Goal: Task Accomplishment & Management: Complete application form

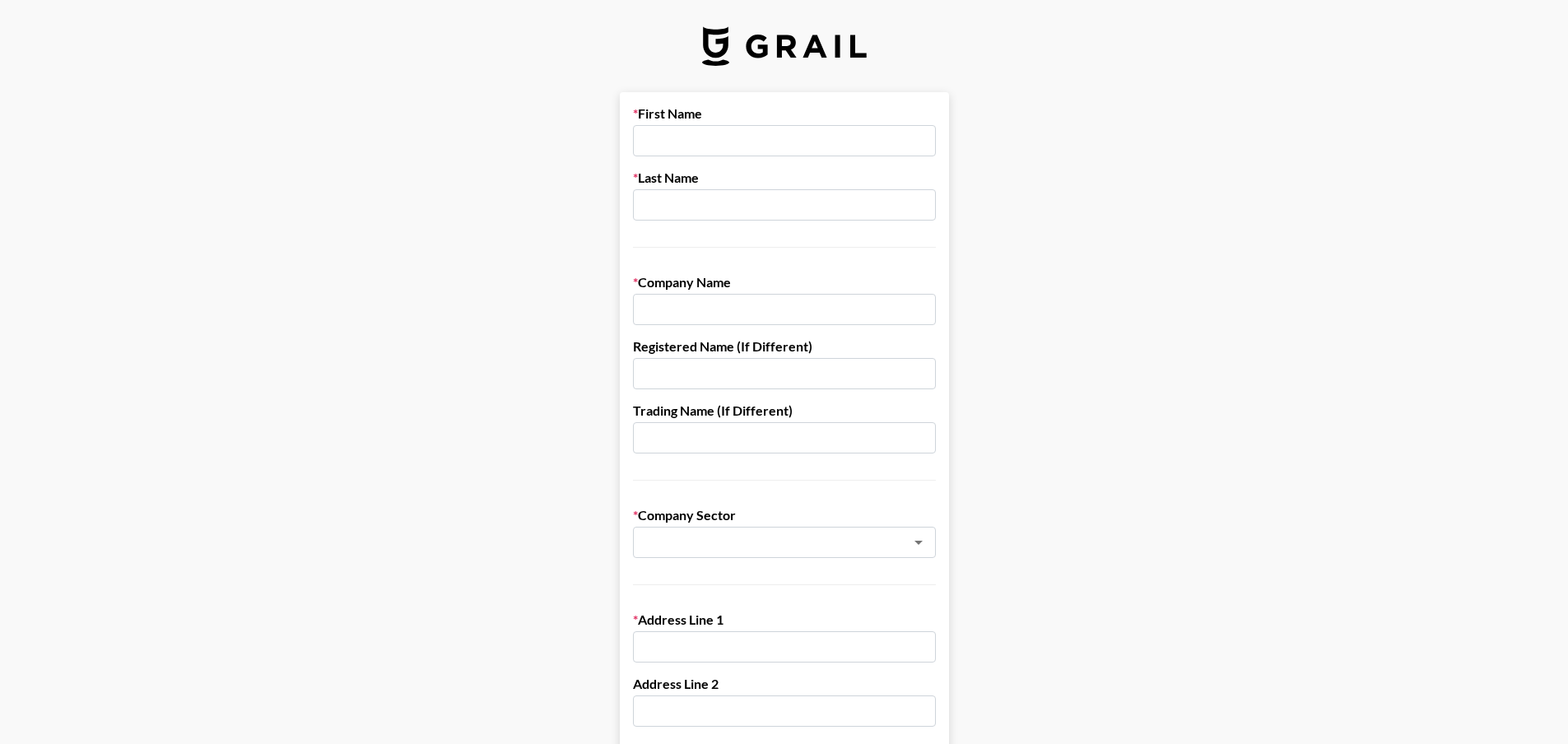
click at [744, 142] on input "text" at bounding box center [784, 140] width 303 height 31
click at [693, 202] on input "text" at bounding box center [784, 204] width 303 height 31
type input "PARK"
click at [718, 139] on input "text" at bounding box center [784, 140] width 303 height 31
type input "SANJIN"
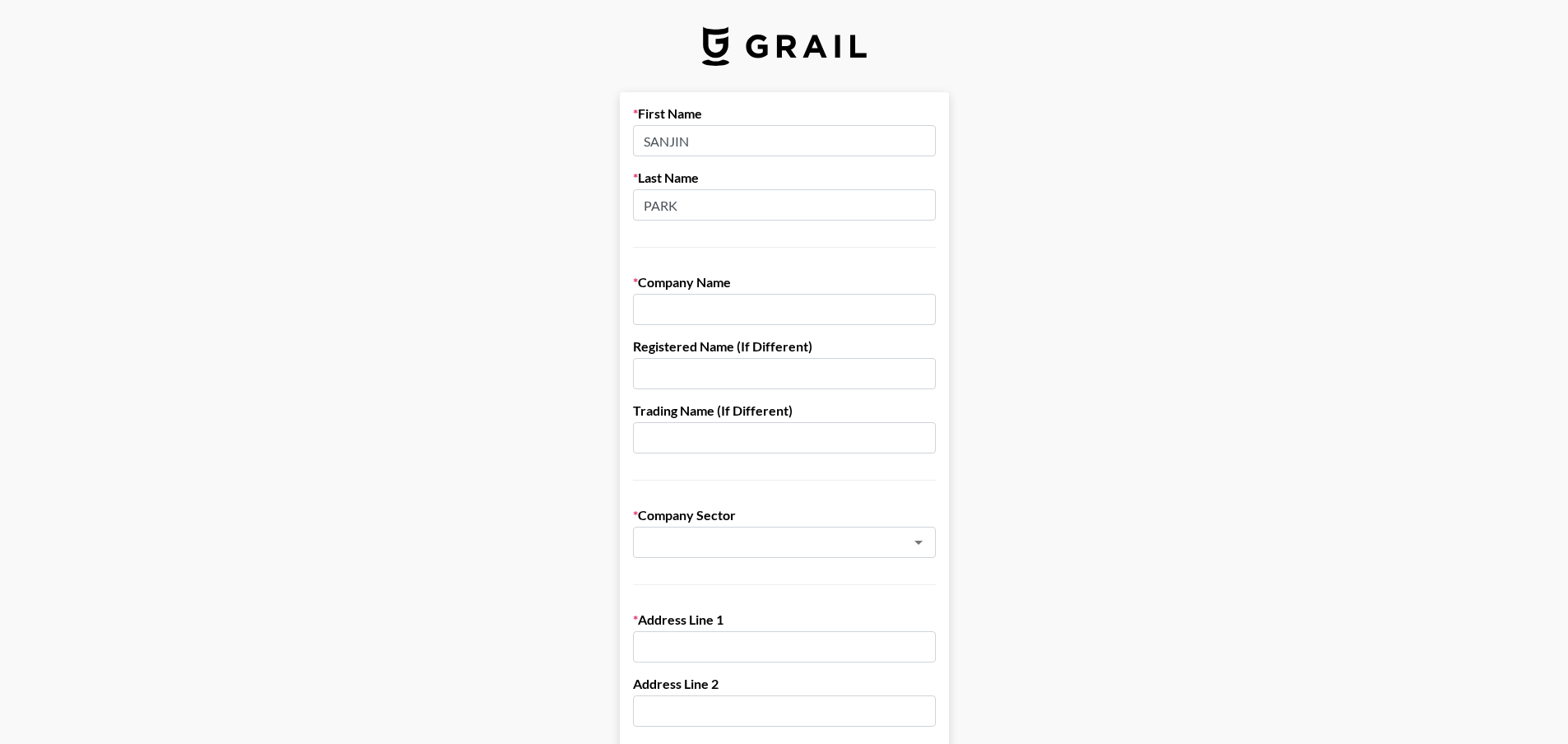
click at [717, 307] on input "text" at bounding box center [784, 309] width 303 height 31
drag, startPoint x: 737, startPoint y: 303, endPoint x: 769, endPoint y: 304, distance: 32.0
click at [738, 303] on input "STARVISION" at bounding box center [784, 309] width 303 height 31
drag, startPoint x: 629, startPoint y: 312, endPoint x: 243, endPoint y: 309, distance: 386.0
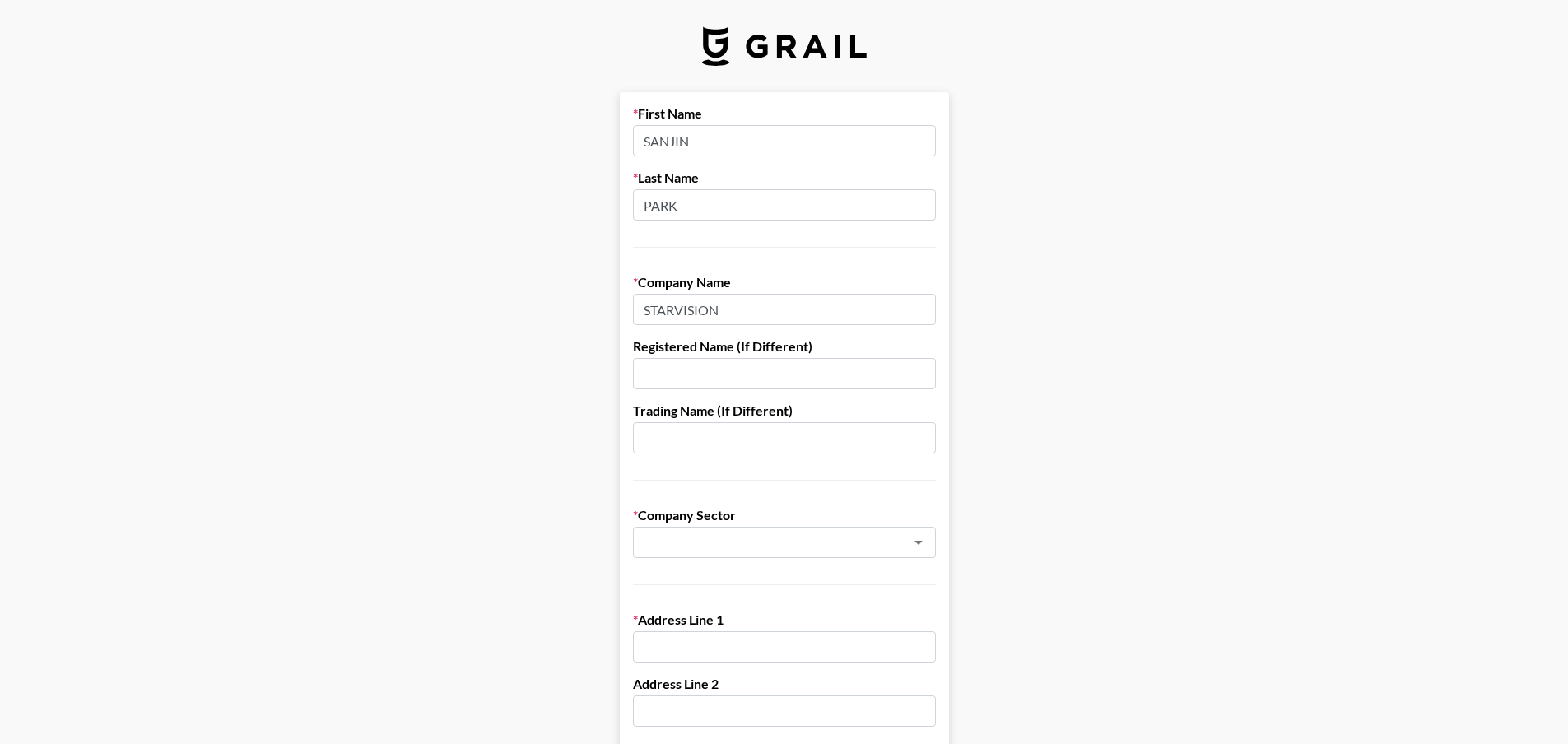
paste input "회사명 STARVISION CO., LTD."
click at [694, 312] on input "회사명 STARVISION CO., LTD." at bounding box center [784, 309] width 303 height 31
drag, startPoint x: 694, startPoint y: 312, endPoint x: 596, endPoint y: 319, distance: 98.2
click at [695, 317] on input "회사명 STARVISION CO., LTD." at bounding box center [784, 309] width 303 height 31
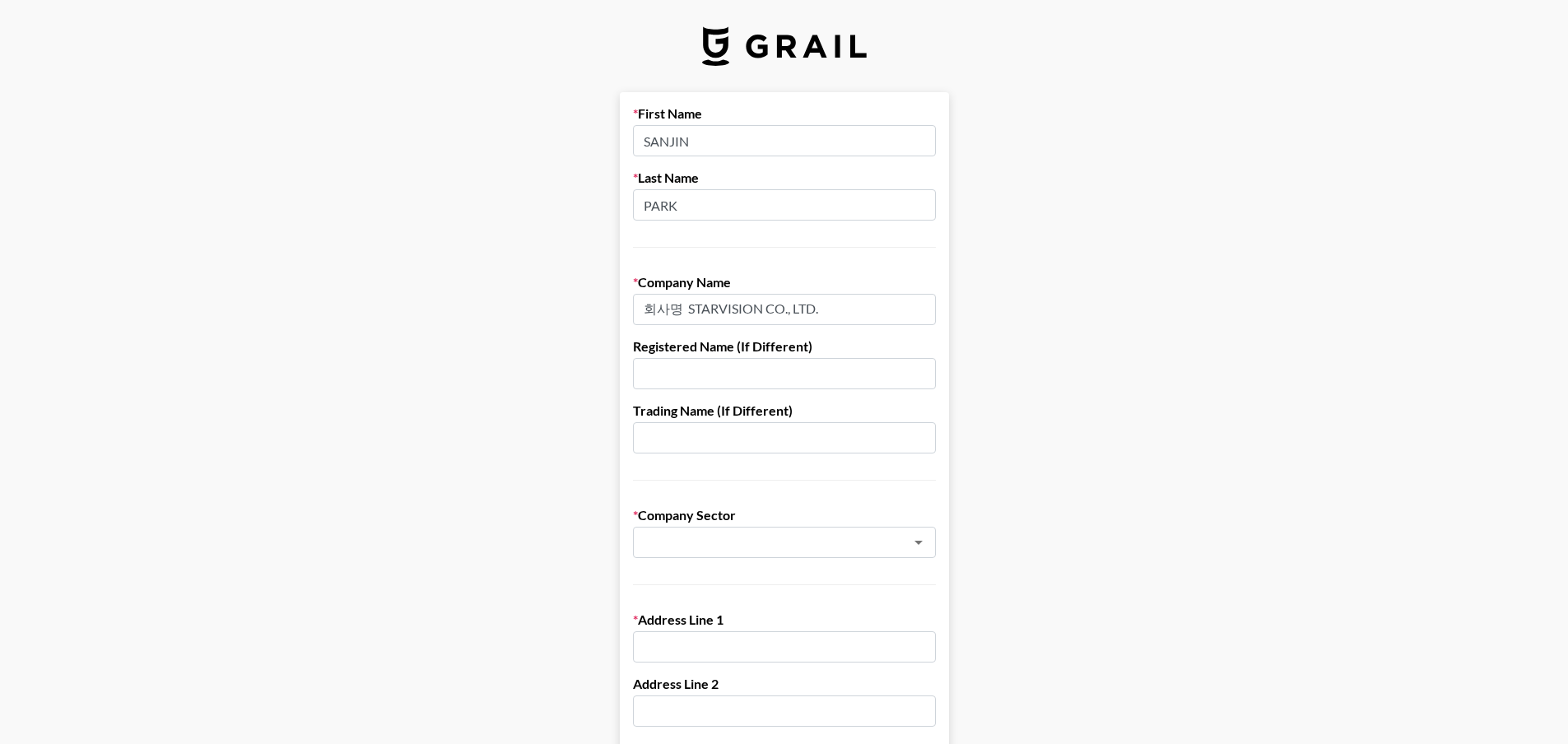
click at [690, 305] on input "회사명 STARVISION CO., LTD." at bounding box center [784, 309] width 303 height 31
drag, startPoint x: 838, startPoint y: 314, endPoint x: 0, endPoint y: 315, distance: 838.0
type input "STARVISION CO., LTD."
click at [745, 378] on input "text" at bounding box center [784, 373] width 303 height 31
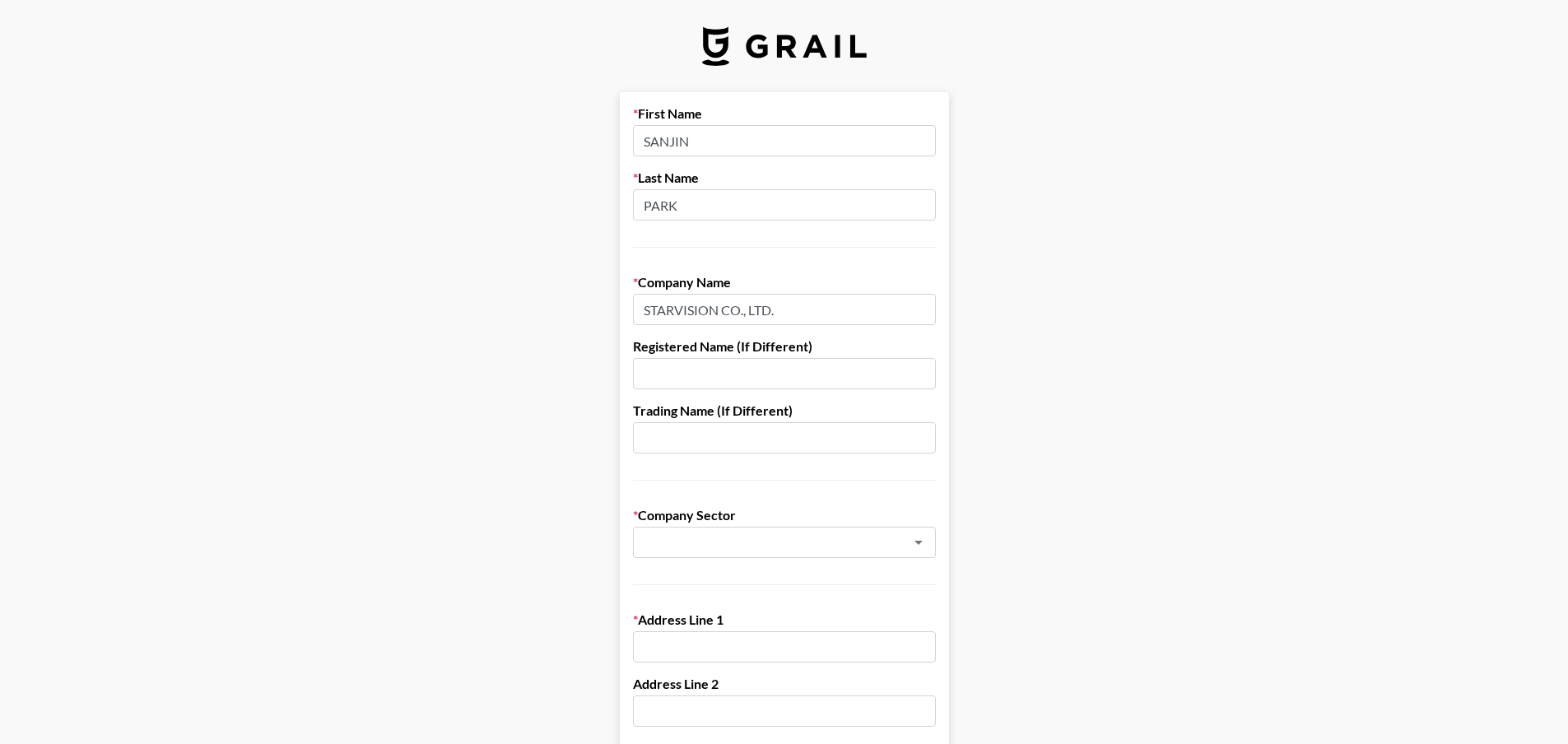
click at [765, 543] on input "text" at bounding box center [763, 542] width 240 height 19
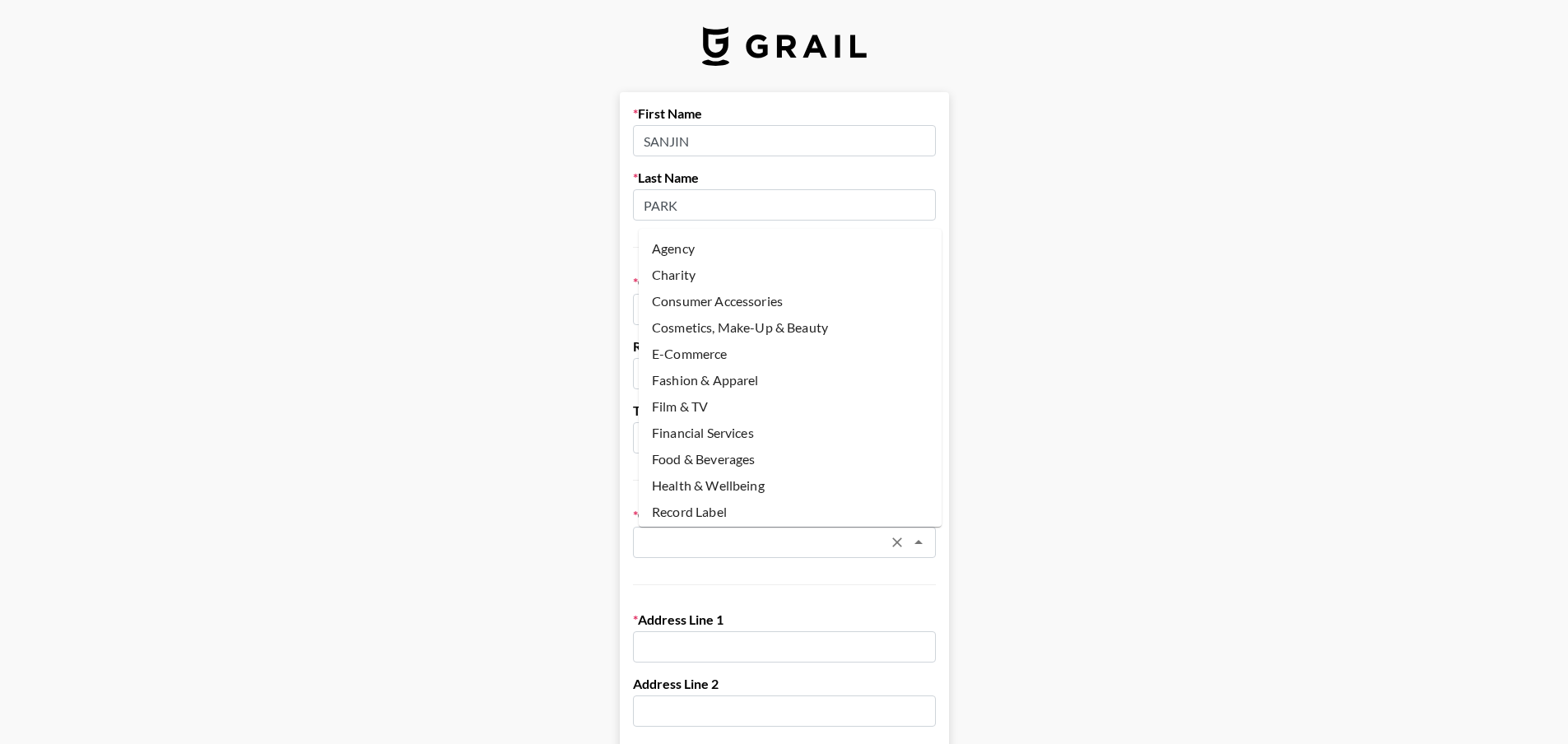
scroll to position [79, 0]
click at [720, 280] on li "E-Commerce" at bounding box center [790, 274] width 303 height 26
type input "E-Commerce"
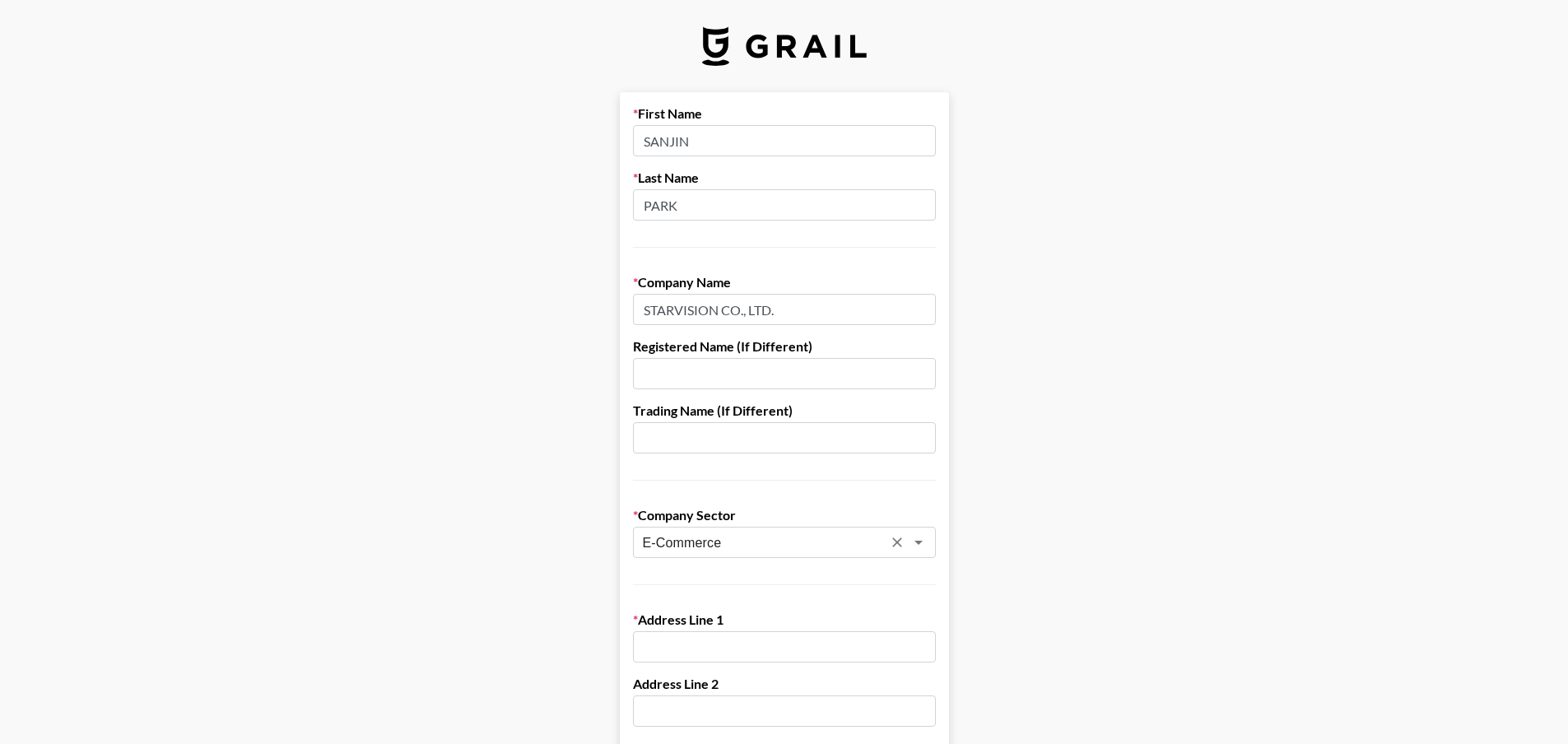
click at [859, 542] on input "E-Commerce" at bounding box center [763, 542] width 240 height 19
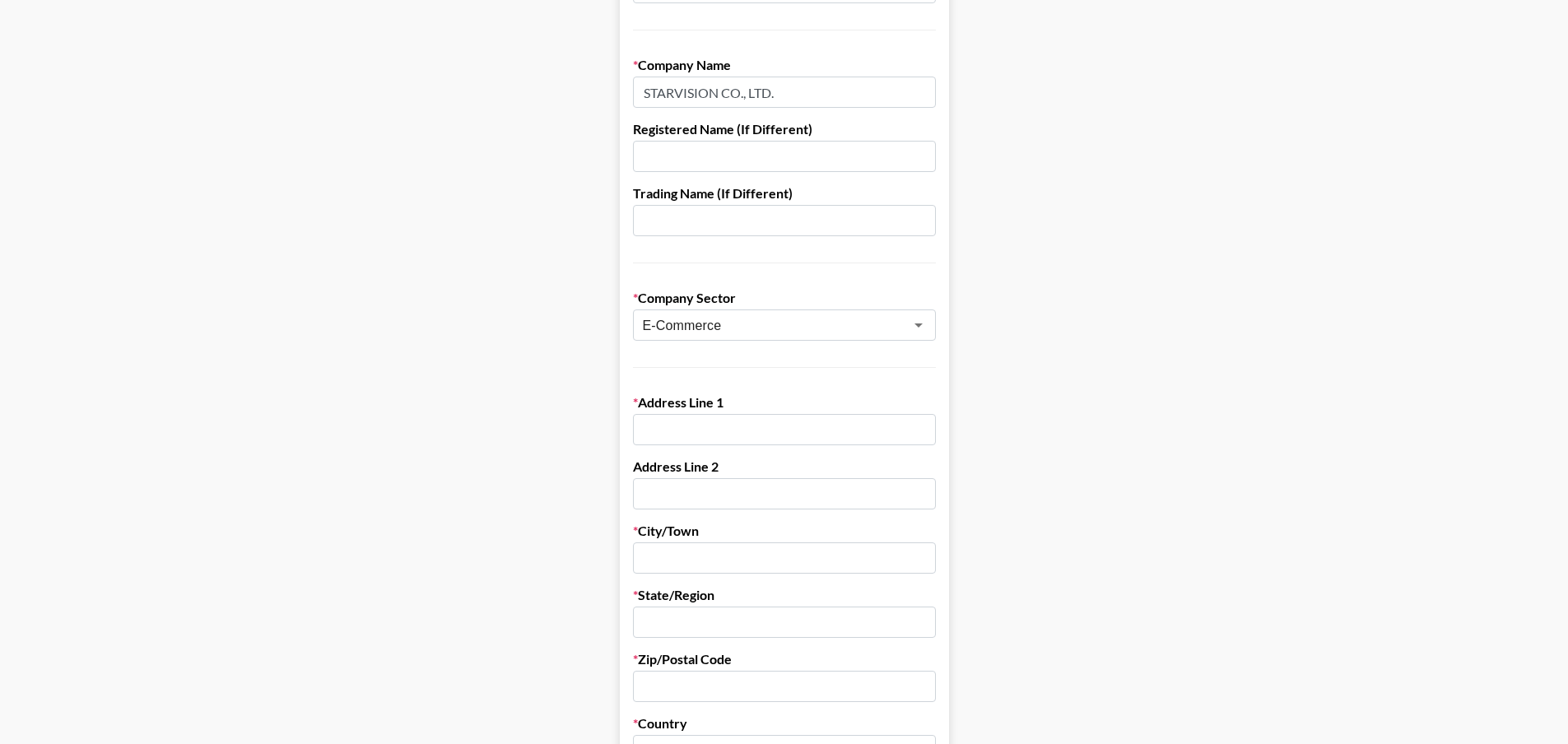
scroll to position [247, 0]
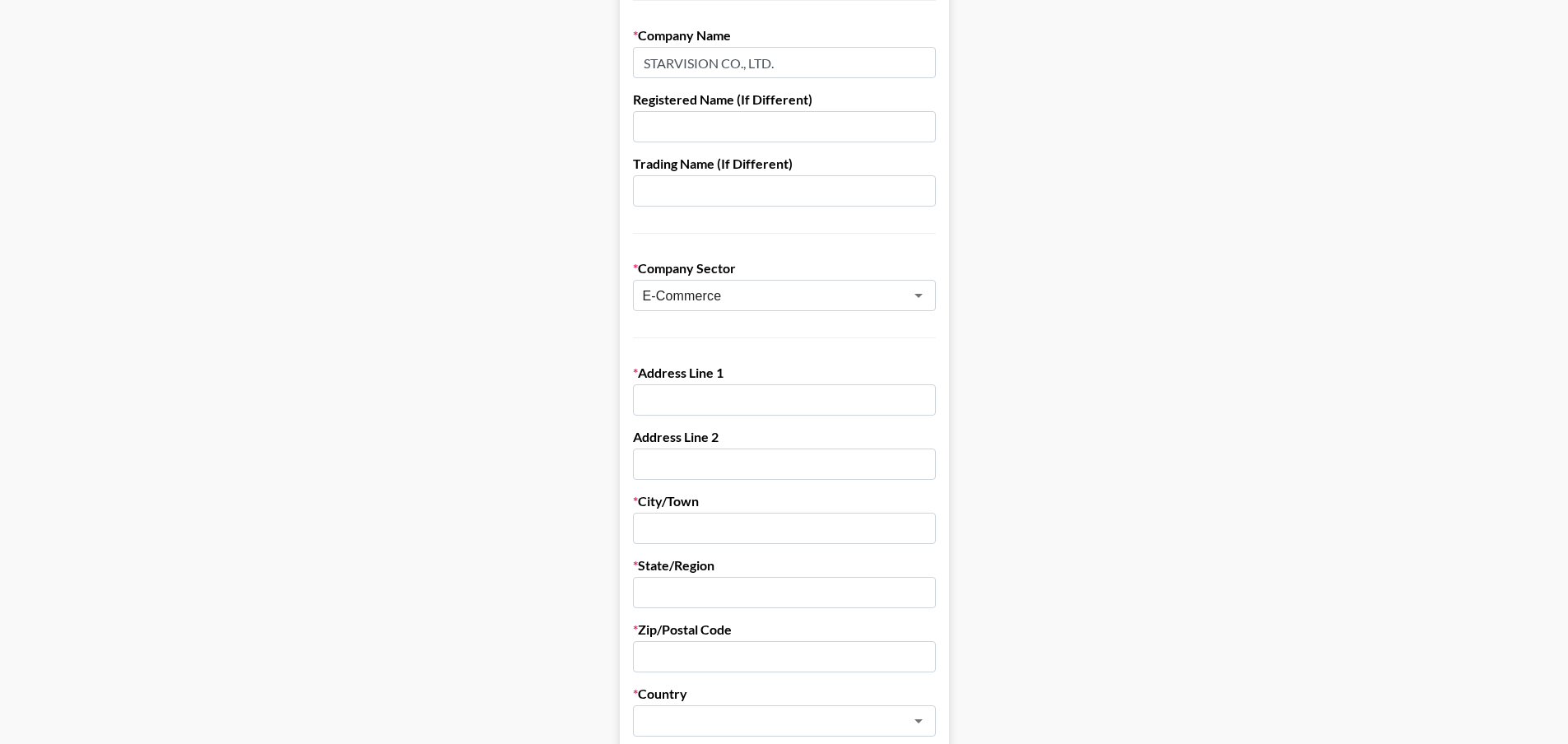
click at [743, 404] on input "text" at bounding box center [784, 399] width 303 height 31
type input "Olimpic-ro 560"
type input "[PERSON_NAME]"
type input "[GEOGRAPHIC_DATA]"
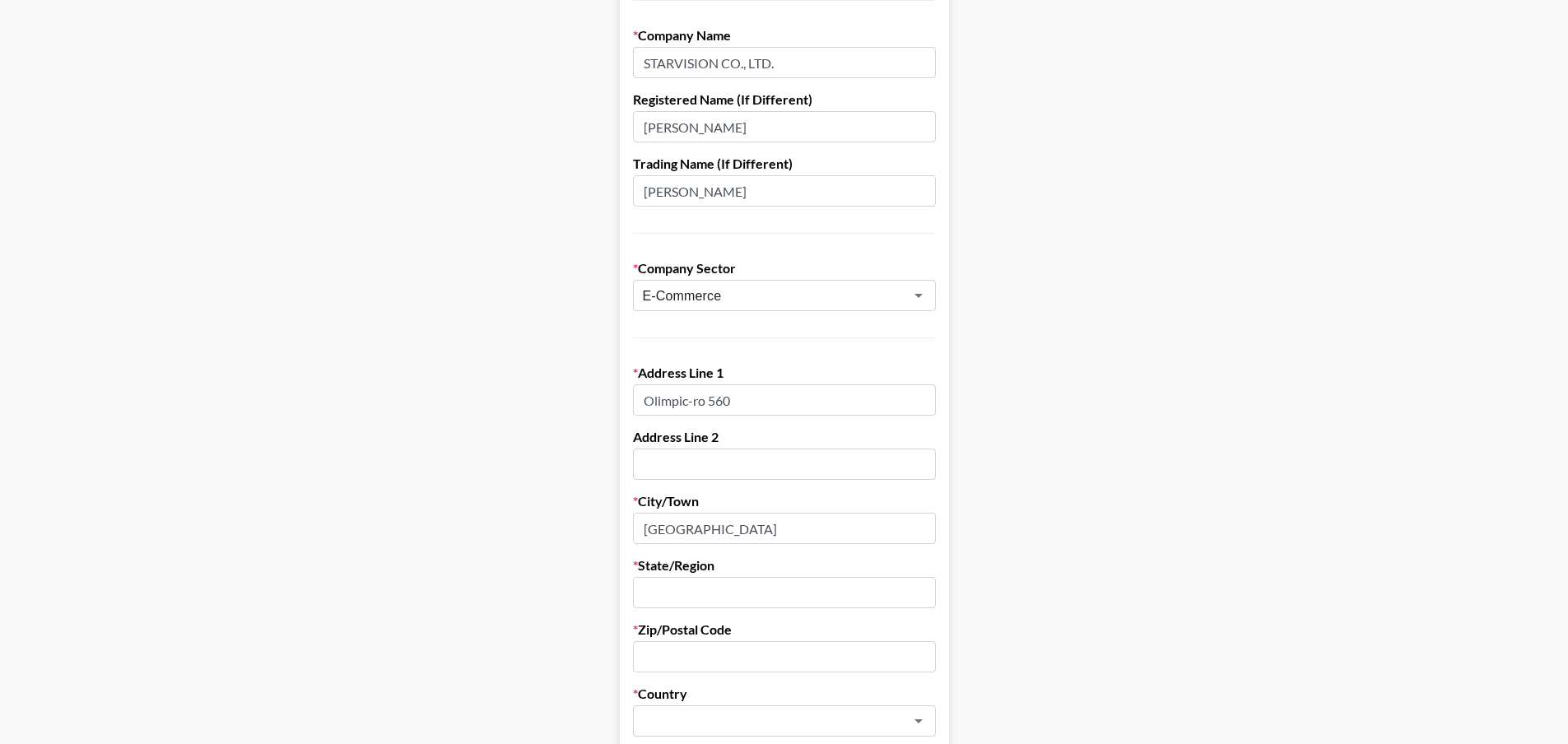
type input "서울특별시"
type input "50391"
type input "[EMAIL_ADDRESS][DOMAIN_NAME]"
type input "01032758421"
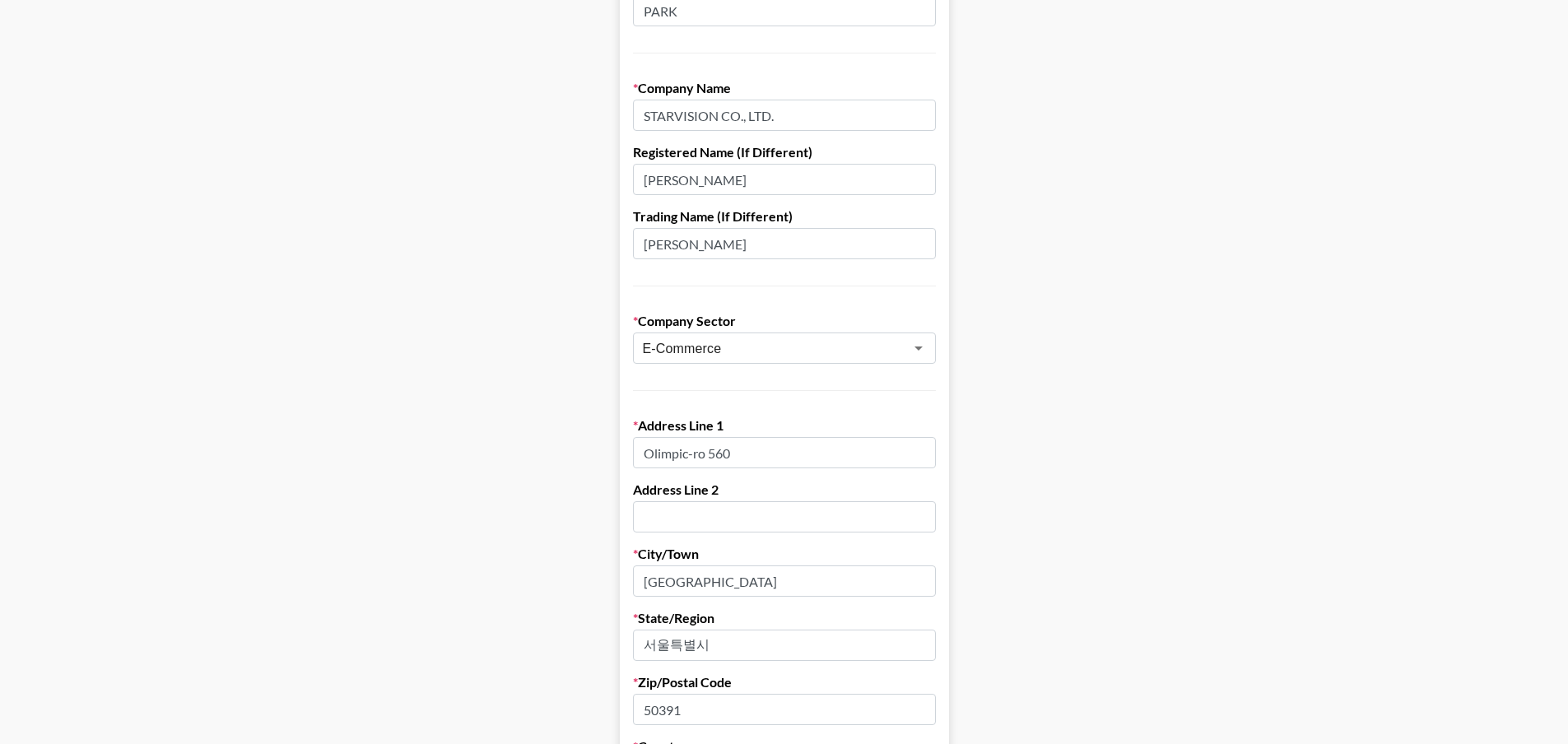
scroll to position [165, 0]
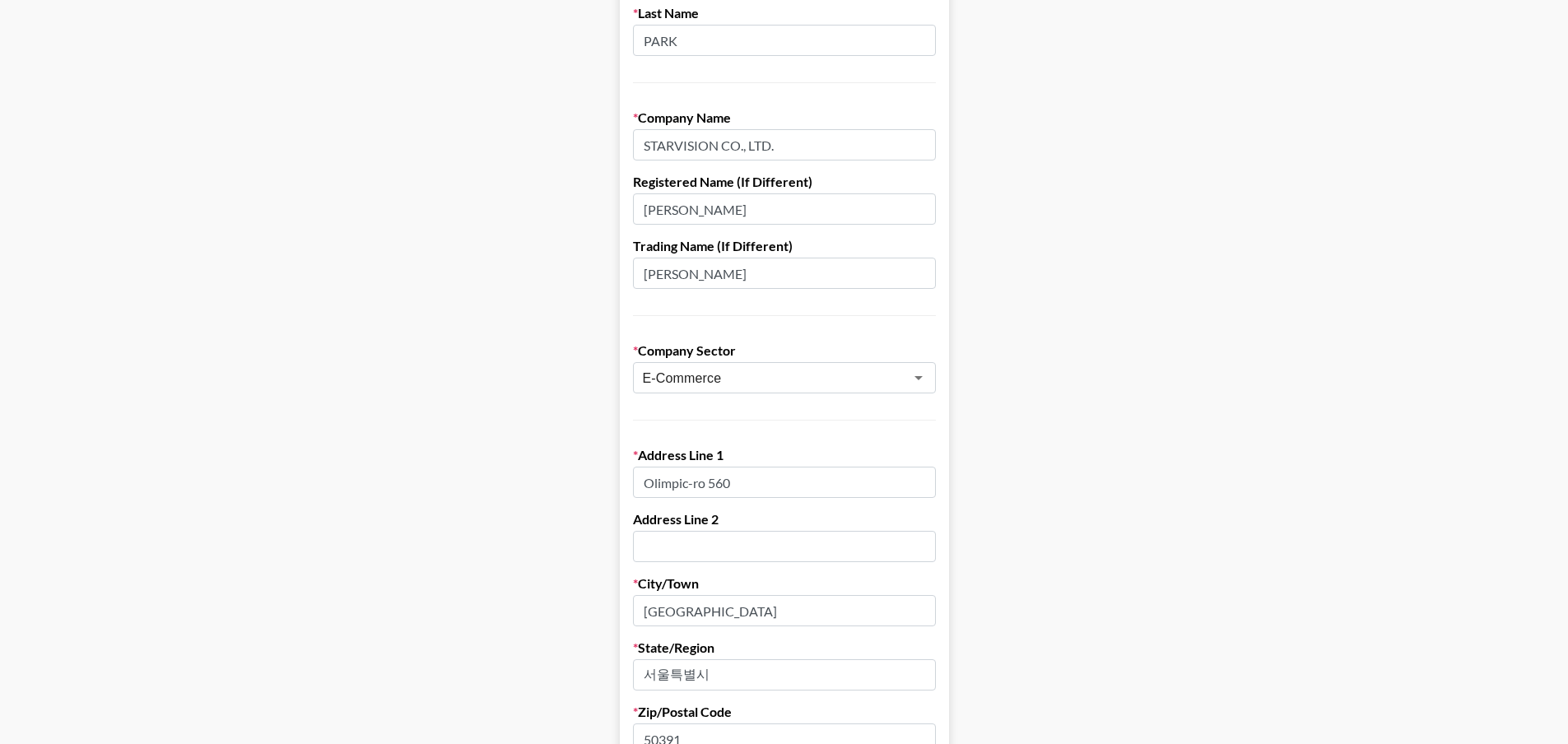
click at [770, 210] on input "[PERSON_NAME]" at bounding box center [784, 209] width 303 height 31
drag, startPoint x: 784, startPoint y: 212, endPoint x: 232, endPoint y: 243, distance: 552.9
click at [232, 243] on main "First Name SANJIN Last Name PARK Company Name STARVISION CO., LTD. Registered N…" at bounding box center [784, 638] width 1542 height 1421
drag, startPoint x: 756, startPoint y: 280, endPoint x: 298, endPoint y: 291, distance: 458.1
click at [298, 291] on main "First Name SANJIN Last Name PARK Company Name STARVISION CO., LTD. Registered N…" at bounding box center [784, 638] width 1542 height 1421
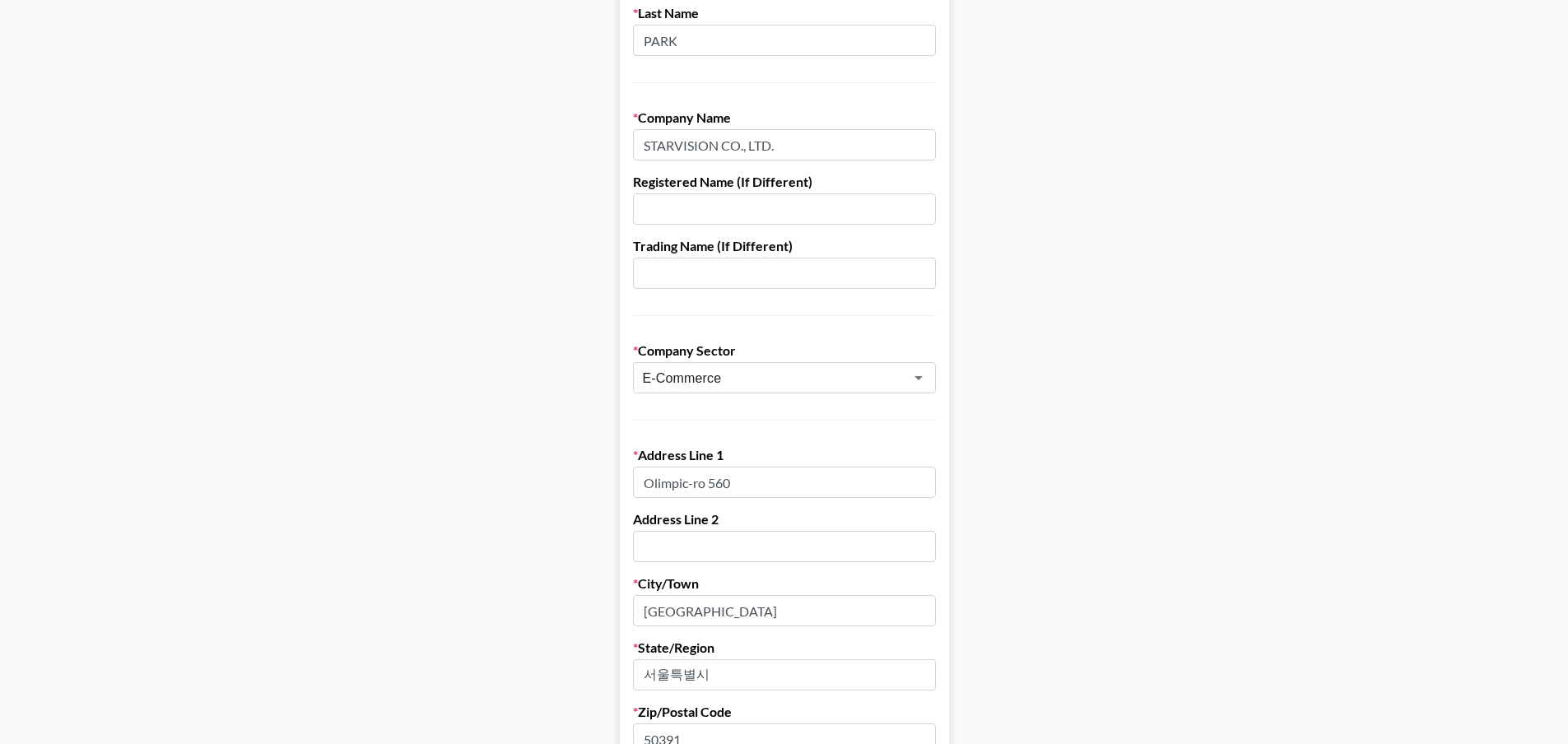
click at [666, 331] on form "First Name SANJIN Last Name PARK Company Name STARVISION CO., LTD. Registered N…" at bounding box center [785, 638] width 329 height 1421
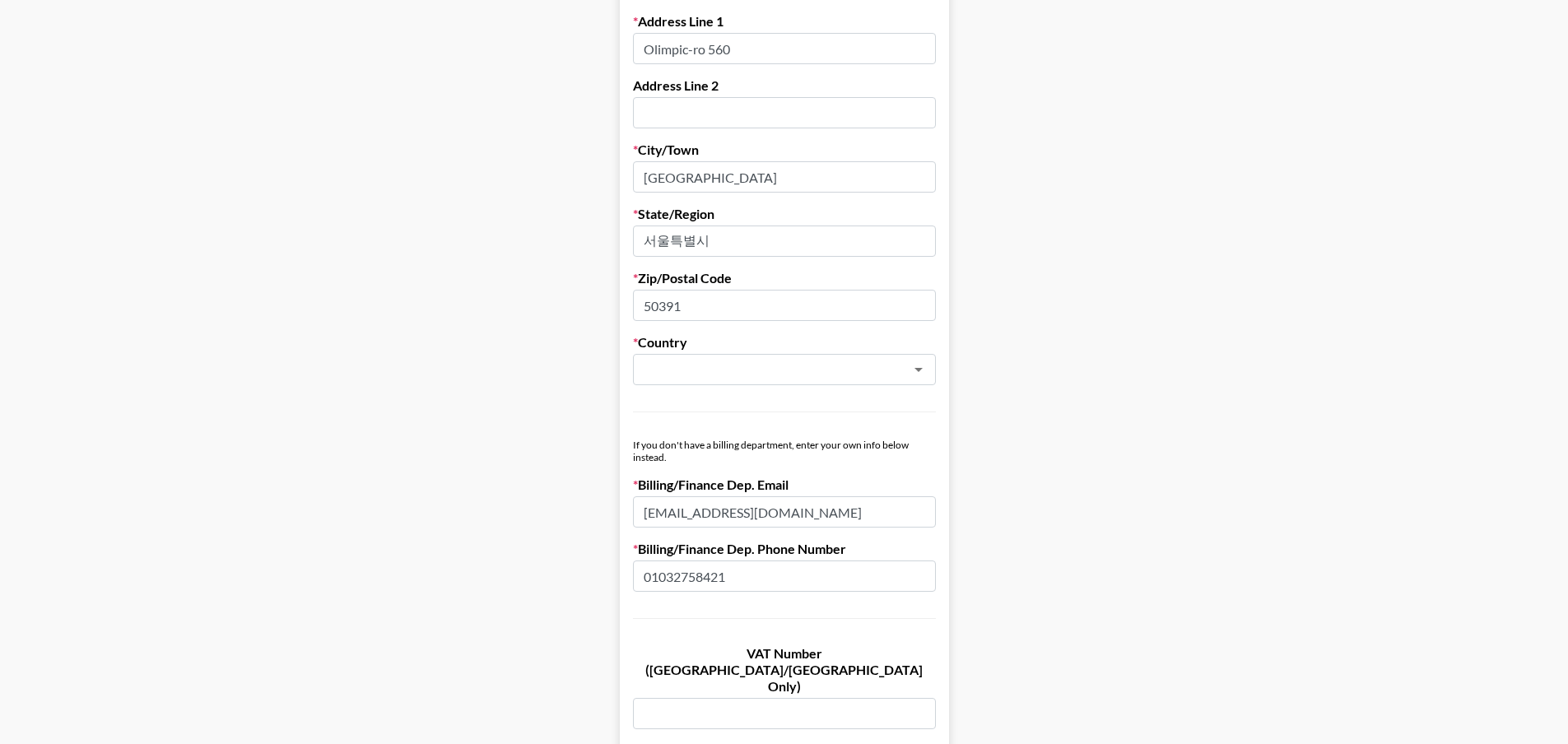
scroll to position [741, 0]
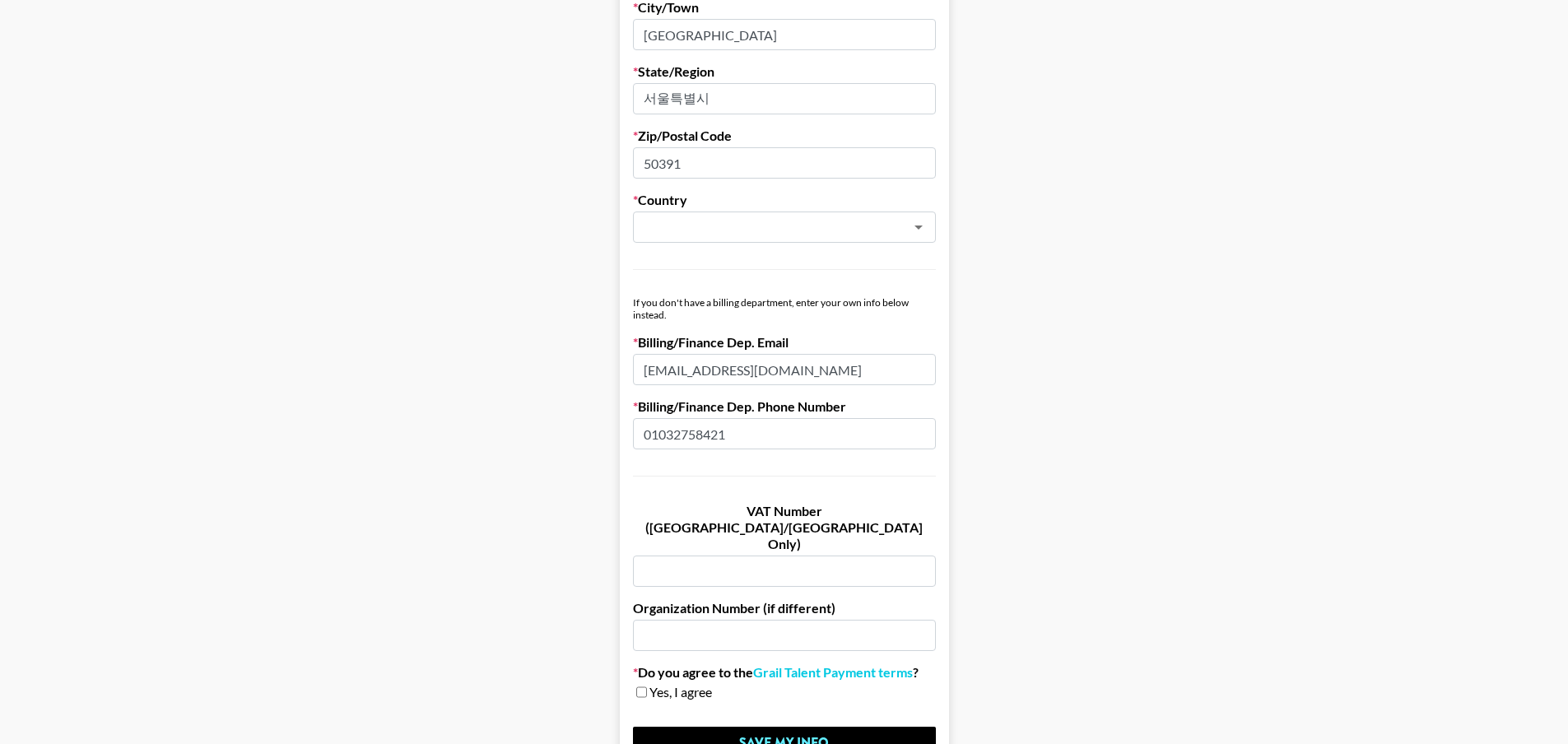
click at [815, 369] on input "[EMAIL_ADDRESS][DOMAIN_NAME]" at bounding box center [784, 369] width 303 height 31
drag, startPoint x: 497, startPoint y: 365, endPoint x: 269, endPoint y: 372, distance: 228.1
click at [248, 370] on main "First Name SANJIN Last Name PARK Company Name STARVISION CO., LTD. Registered N…" at bounding box center [784, 62] width 1542 height 1421
click at [773, 435] on input "01032758421" at bounding box center [784, 433] width 303 height 31
drag, startPoint x: 752, startPoint y: 437, endPoint x: 5, endPoint y: 432, distance: 747.0
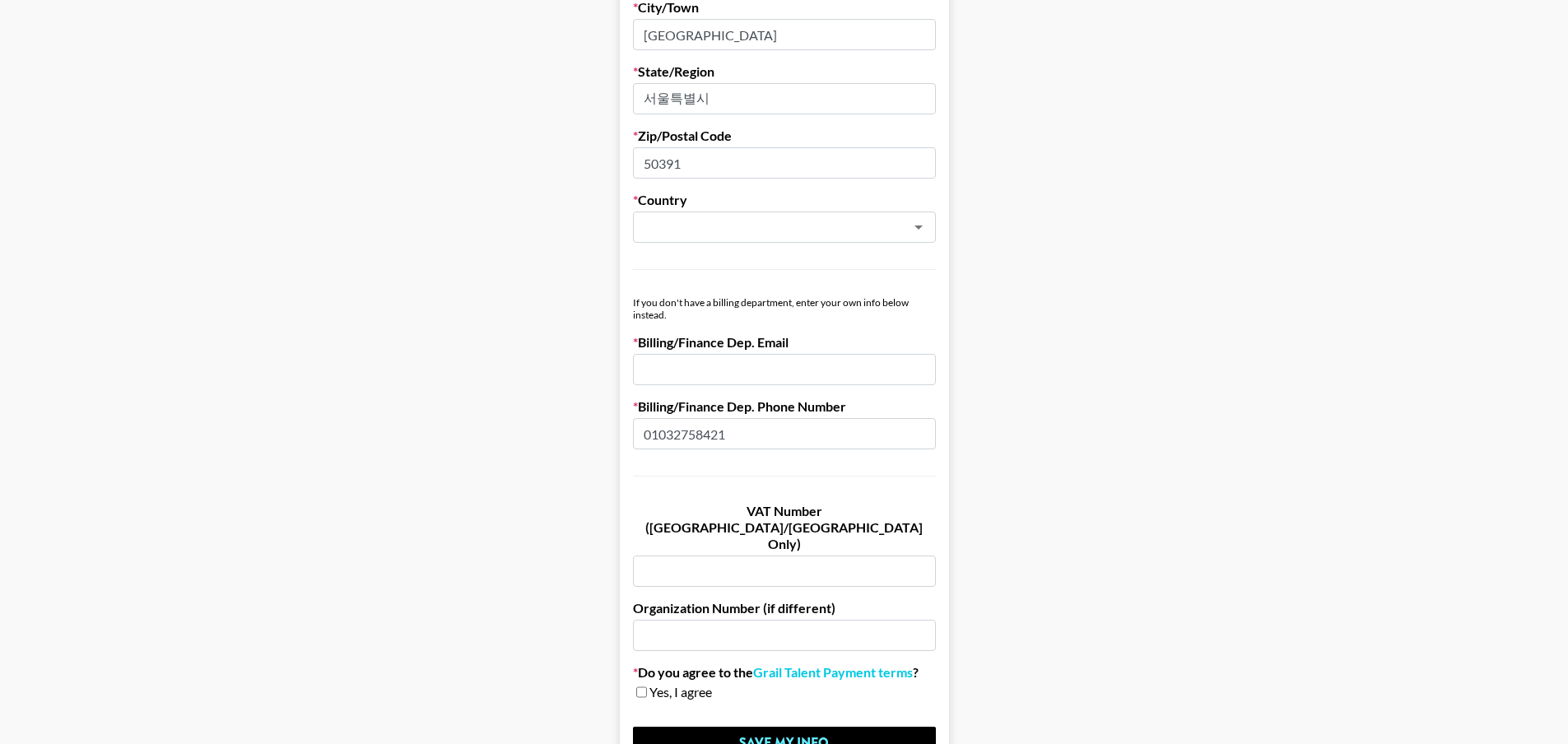
click at [0, 436] on section "First Name SANJIN Last Name PARK Company Name STARVISION CO., LTD. Registered N…" at bounding box center [784, 29] width 1568 height 1540
click at [736, 387] on form "First Name SANJIN Last Name PARK Company Name STARVISION CO., LTD. Registered N…" at bounding box center [785, 62] width 329 height 1421
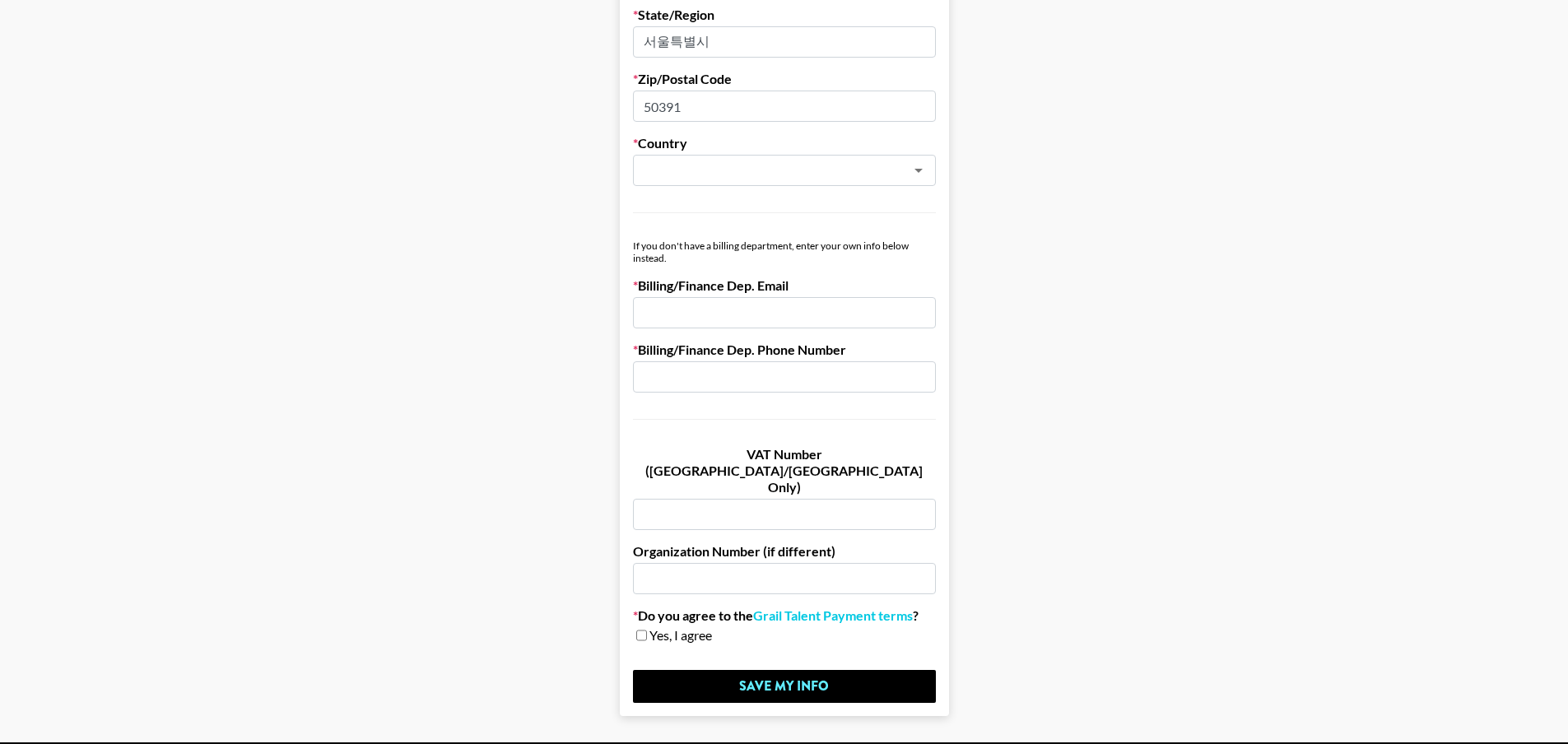
scroll to position [828, 0]
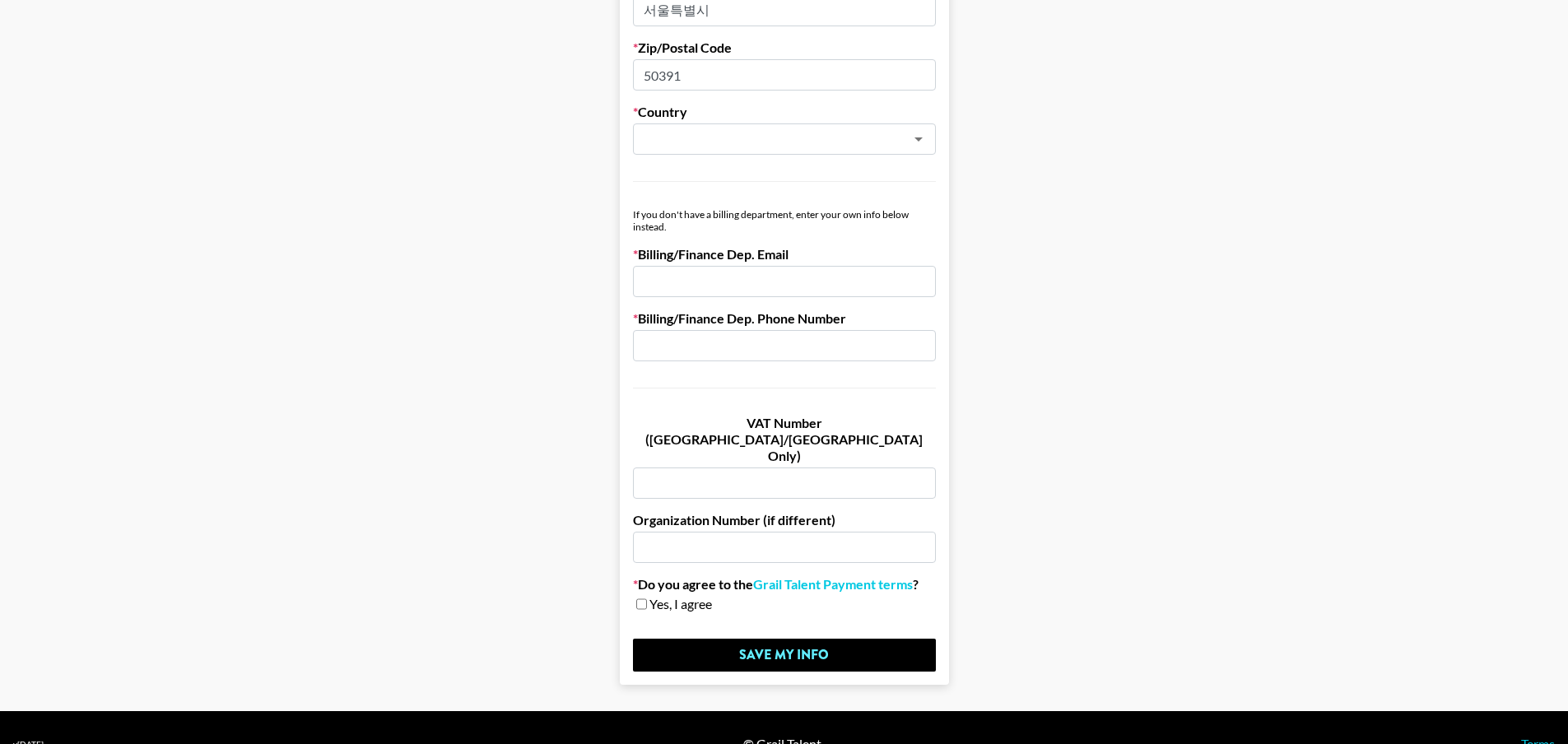
click at [645, 598] on input "checkbox" at bounding box center [641, 604] width 11 height 12
checkbox input "true"
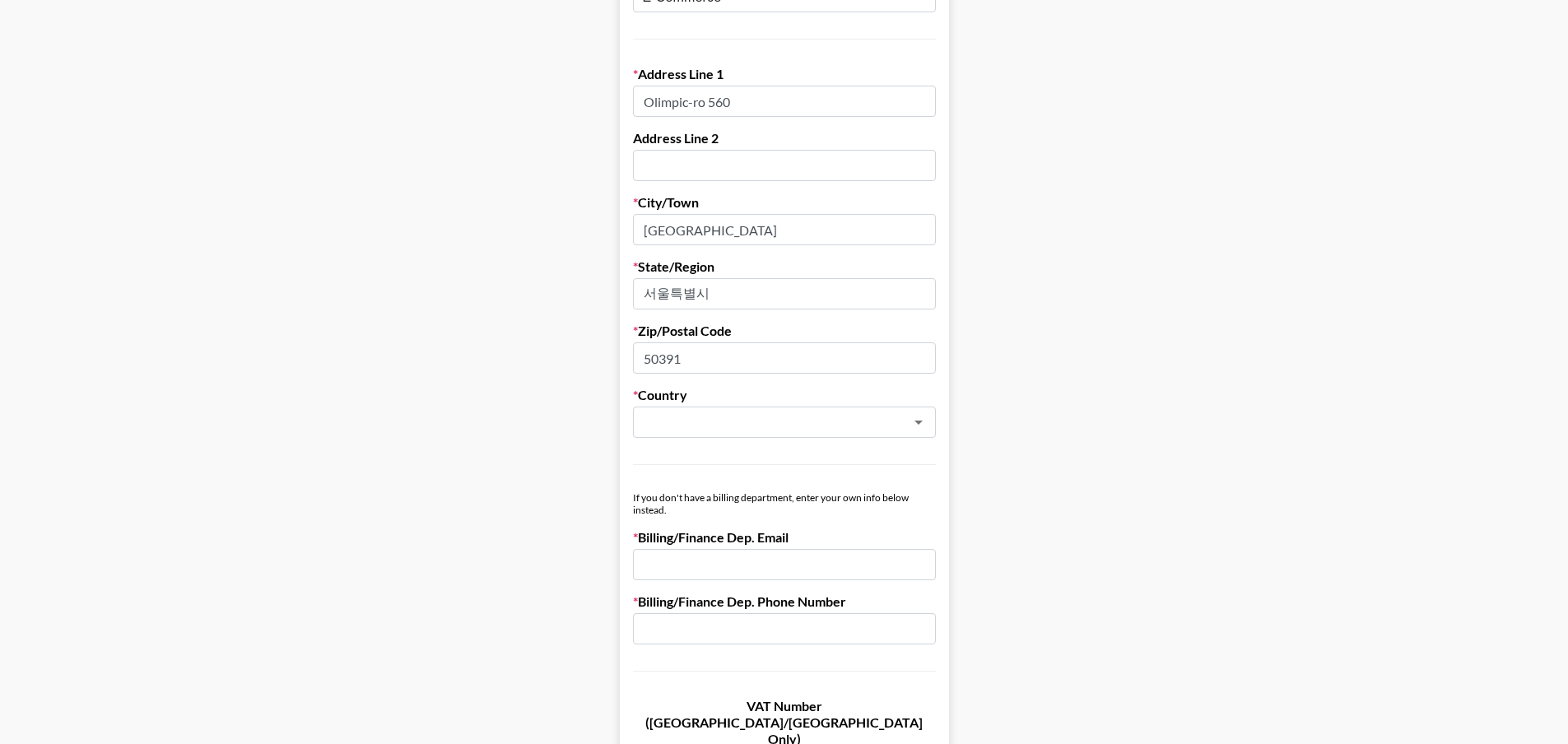
scroll to position [664, 0]
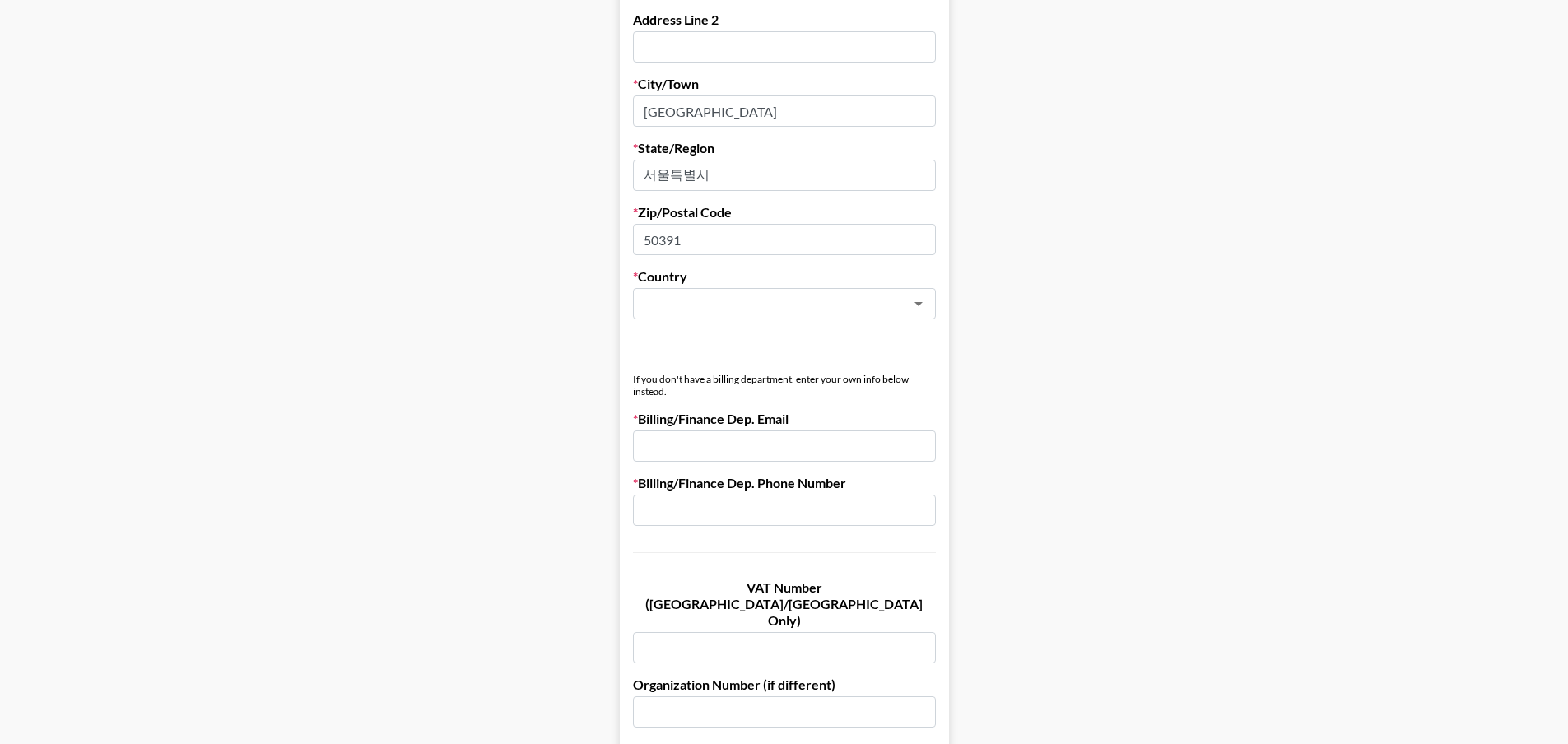
drag, startPoint x: 797, startPoint y: 423, endPoint x: 637, endPoint y: 433, distance: 160.3
click at [637, 433] on form "First Name SANJIN Last Name PARK Company Name STARVISION CO., LTD. Registered N…" at bounding box center [785, 138] width 329 height 1421
drag, startPoint x: 877, startPoint y: 491, endPoint x: 620, endPoint y: 498, distance: 257.1
click at [620, 498] on main "First Name SANJIN Last Name PARK Company Name STARVISION CO., LTD. Registered N…" at bounding box center [784, 138] width 1542 height 1421
click at [837, 386] on div "If you don't have a billing department, enter your own info below instead." at bounding box center [784, 384] width 303 height 24
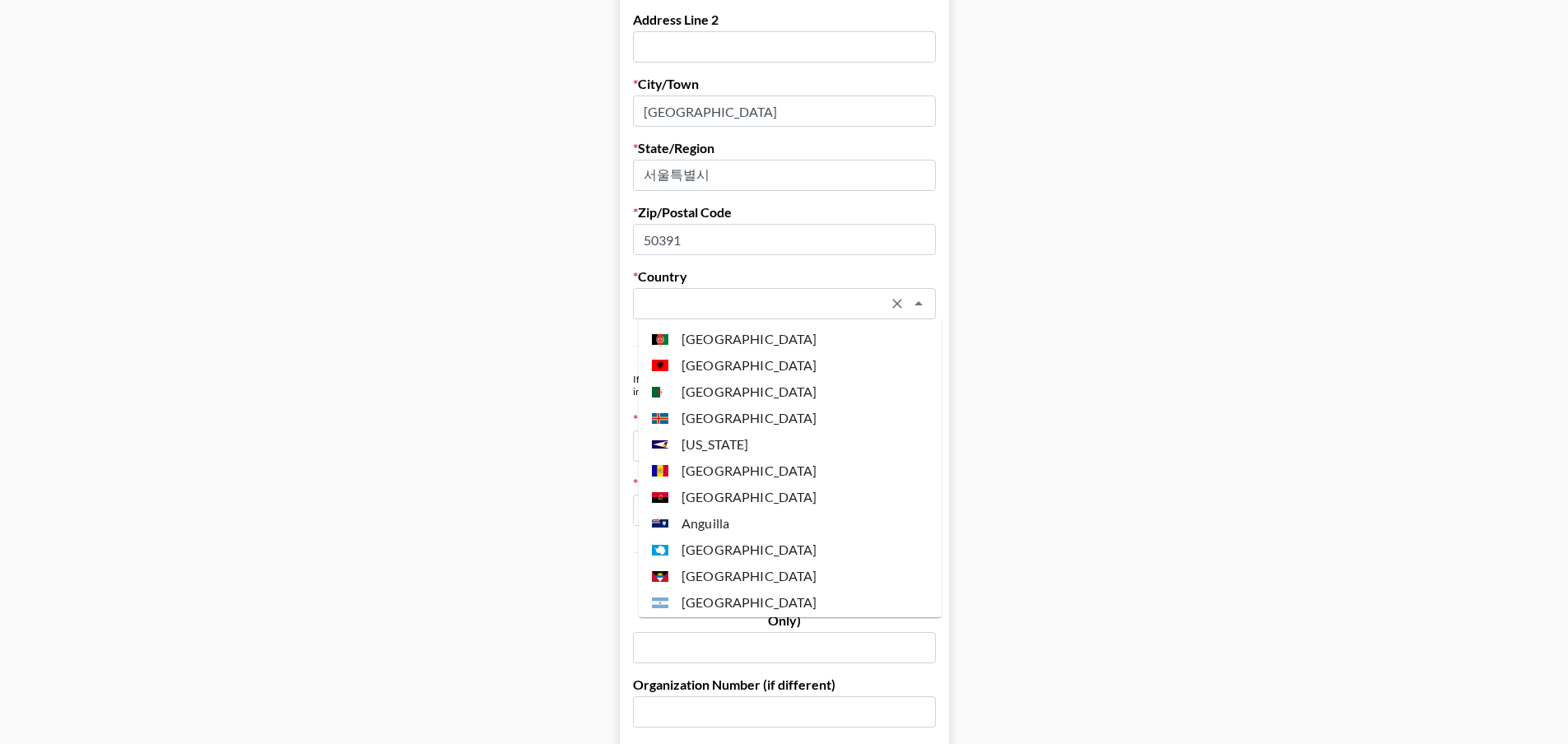
click at [856, 305] on input "text" at bounding box center [763, 304] width 240 height 19
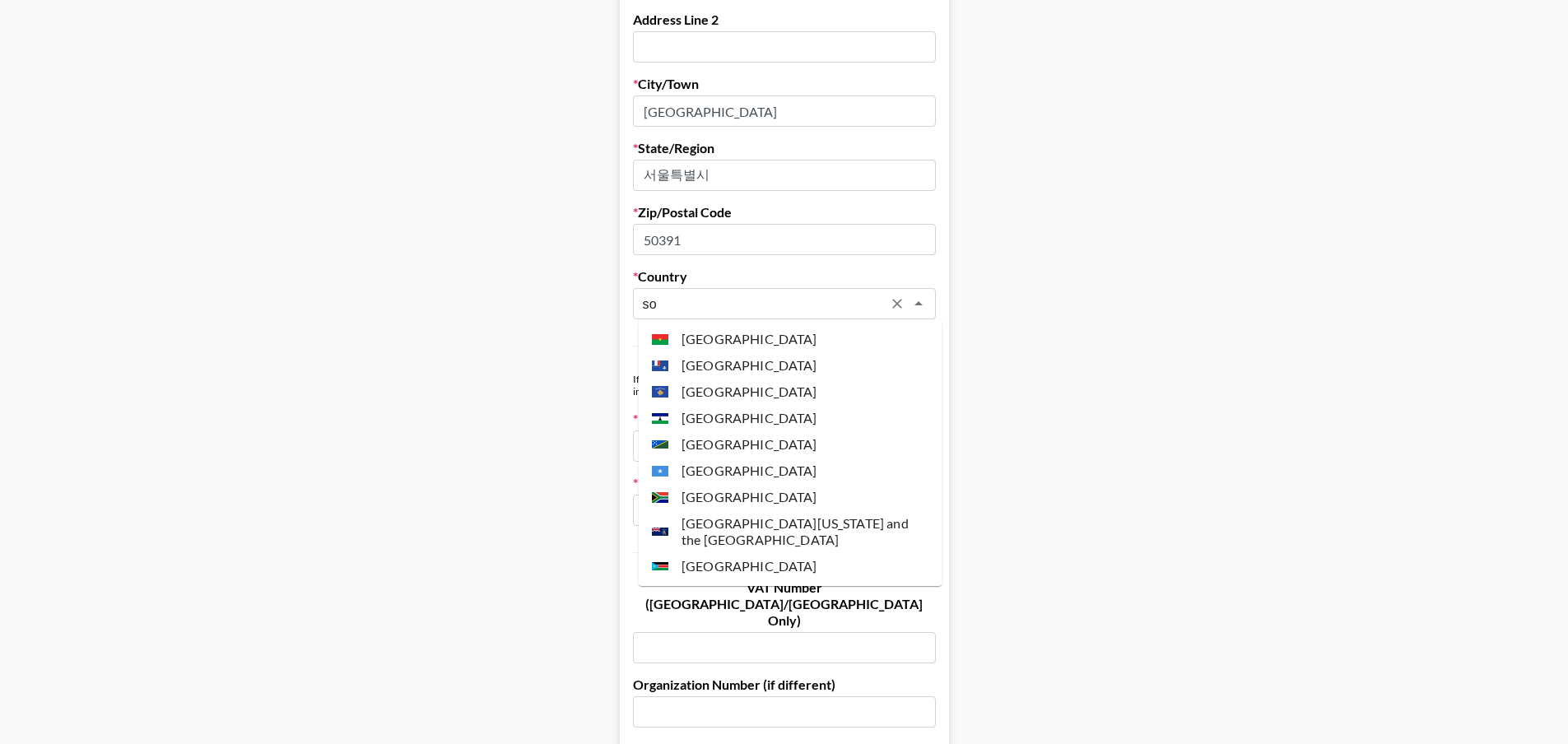
type input "s"
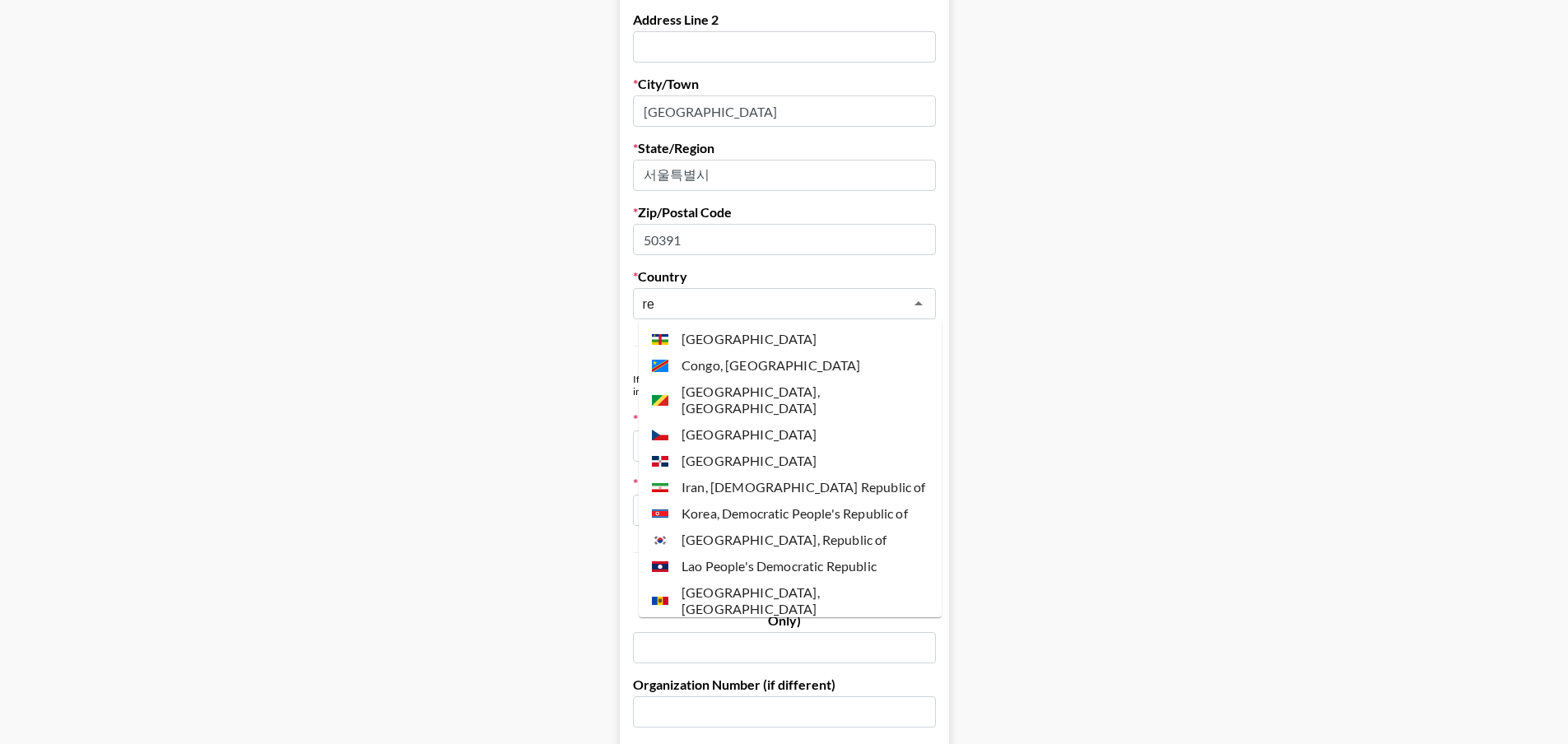
type input "r"
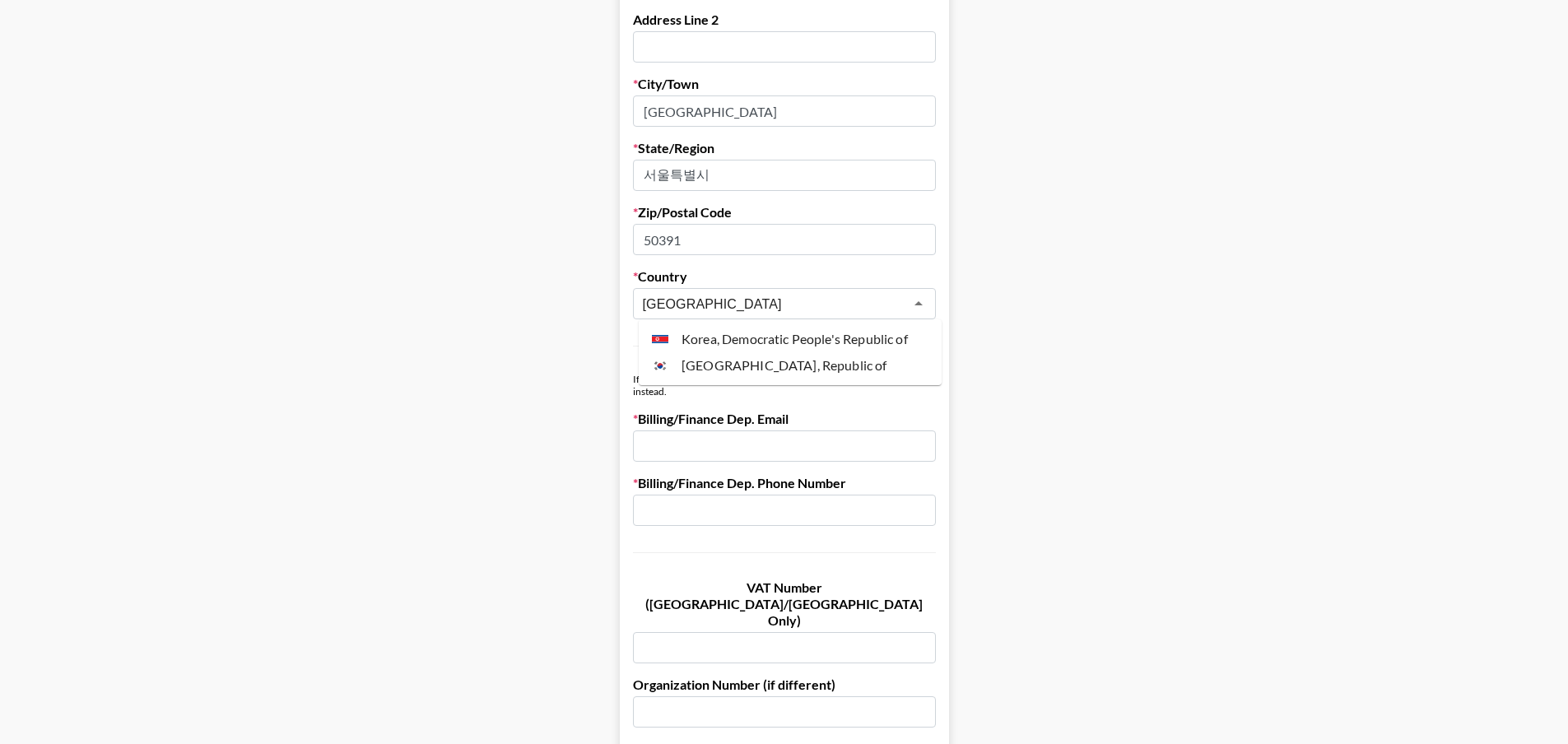
click at [774, 369] on li "[GEOGRAPHIC_DATA], Republic of" at bounding box center [790, 365] width 303 height 26
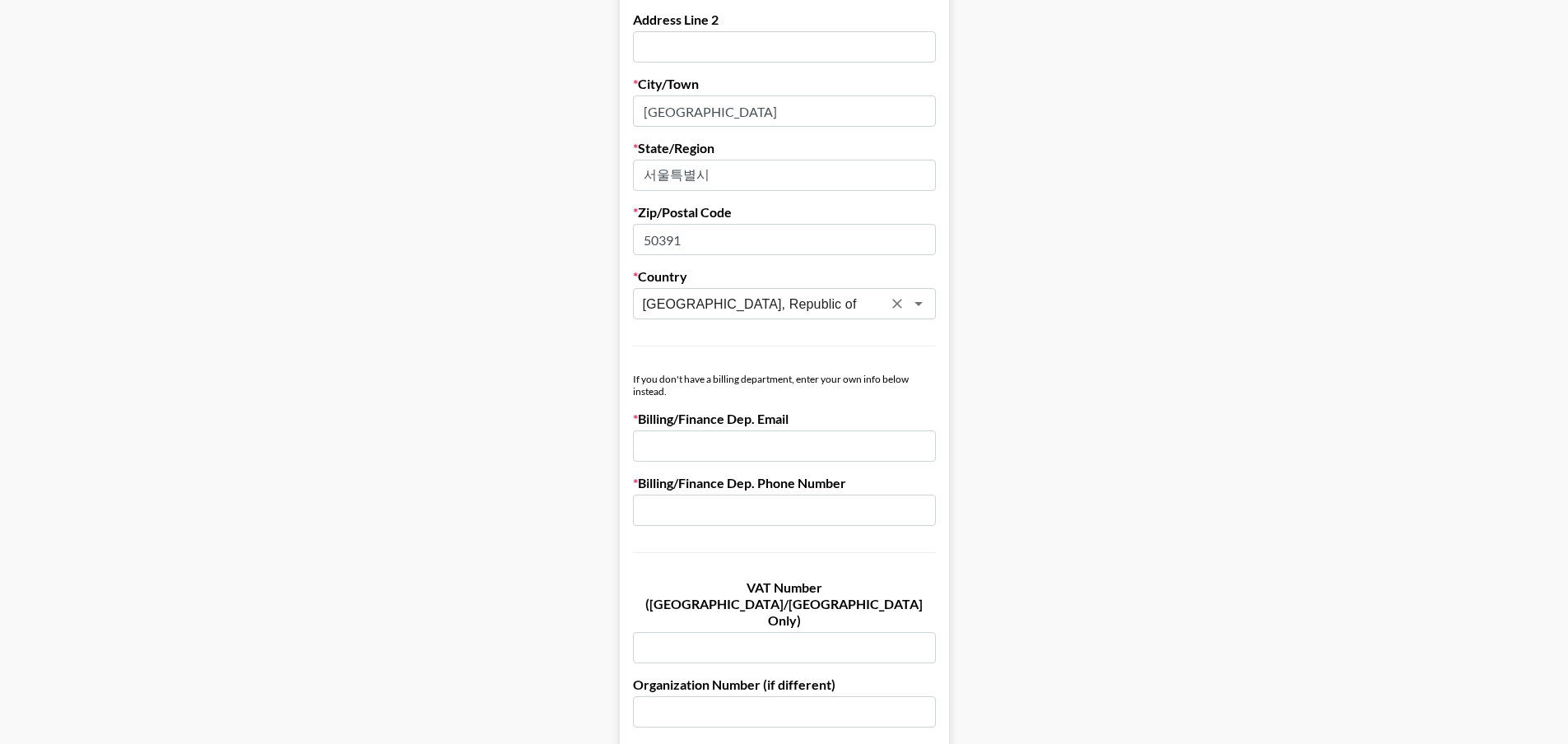
type input "[GEOGRAPHIC_DATA], Republic of"
click at [785, 340] on form "First Name SANJIN Last Name PARK Company Name STARVISION CO., LTD. Registered N…" at bounding box center [785, 138] width 329 height 1421
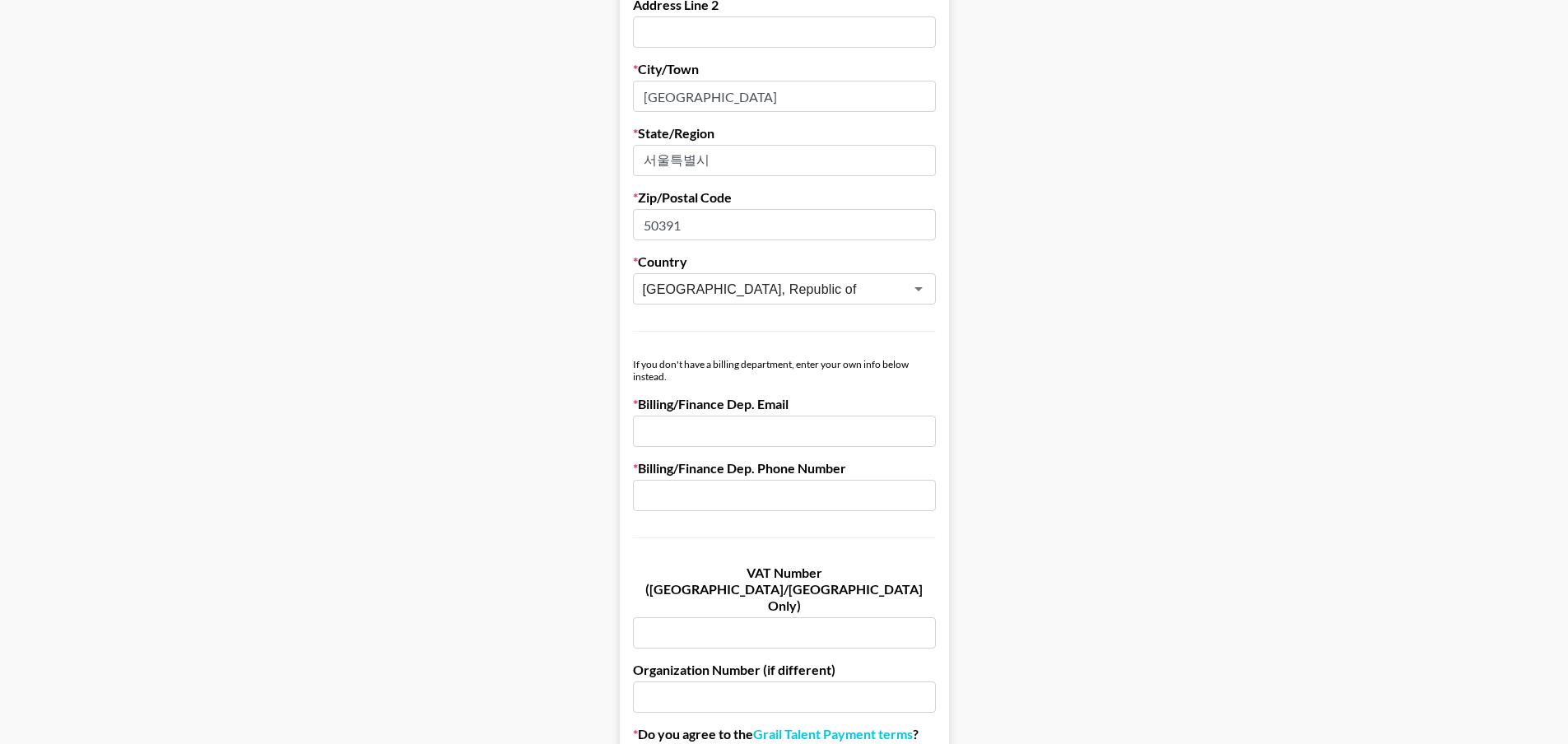
scroll to position [582, 0]
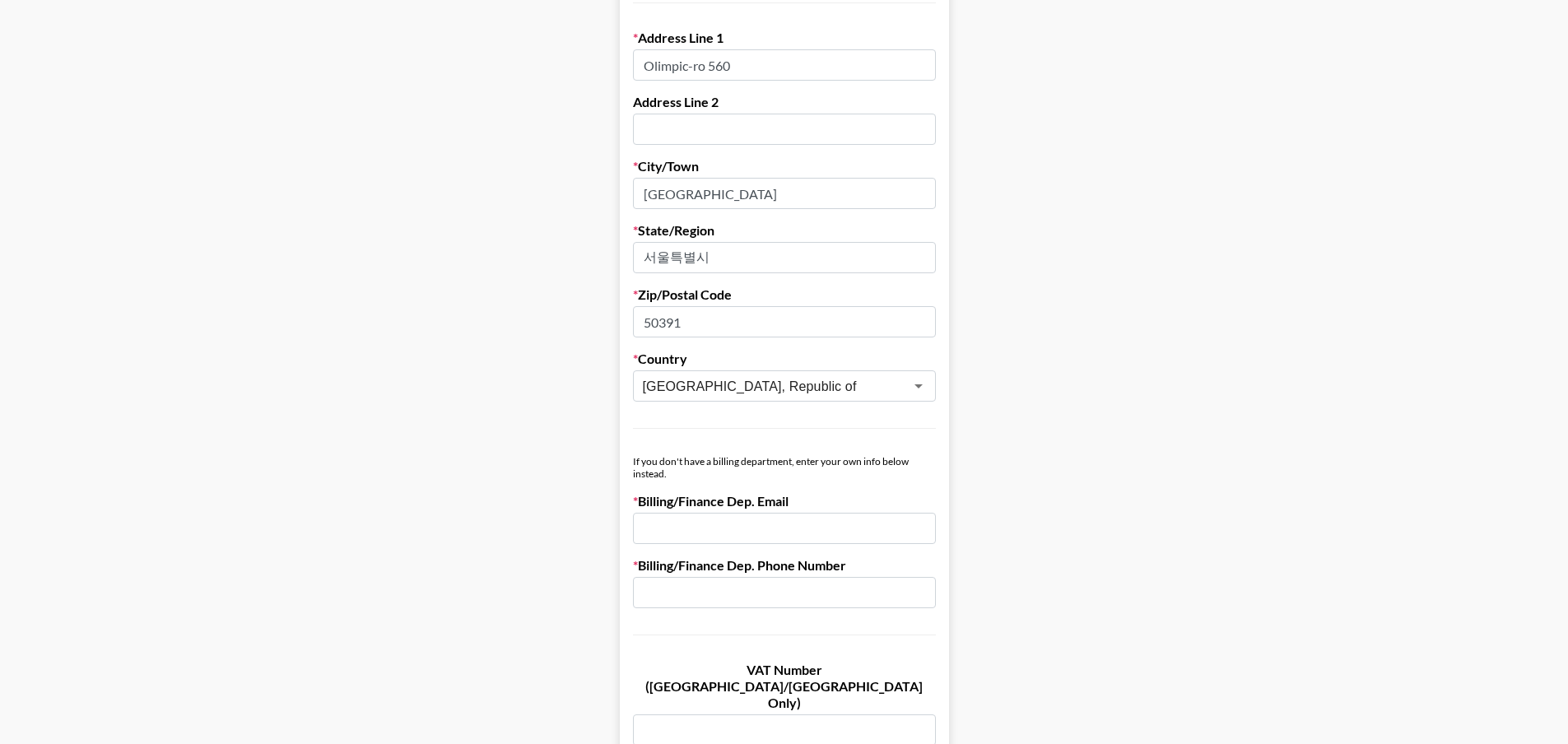
click at [792, 534] on input "email" at bounding box center [784, 528] width 303 height 31
paste input "[EMAIL_ADDRESS][DOMAIN_NAME]"
type input "[EMAIL_ADDRESS][DOMAIN_NAME]"
click at [863, 548] on form "First Name SANJIN Last Name PARK Company Name STARVISION CO., LTD. Registered N…" at bounding box center [785, 220] width 329 height 1421
click at [1091, 296] on main "First Name SANJIN Last Name PARK Company Name STARVISION CO., LTD. Registered N…" at bounding box center [784, 220] width 1542 height 1421
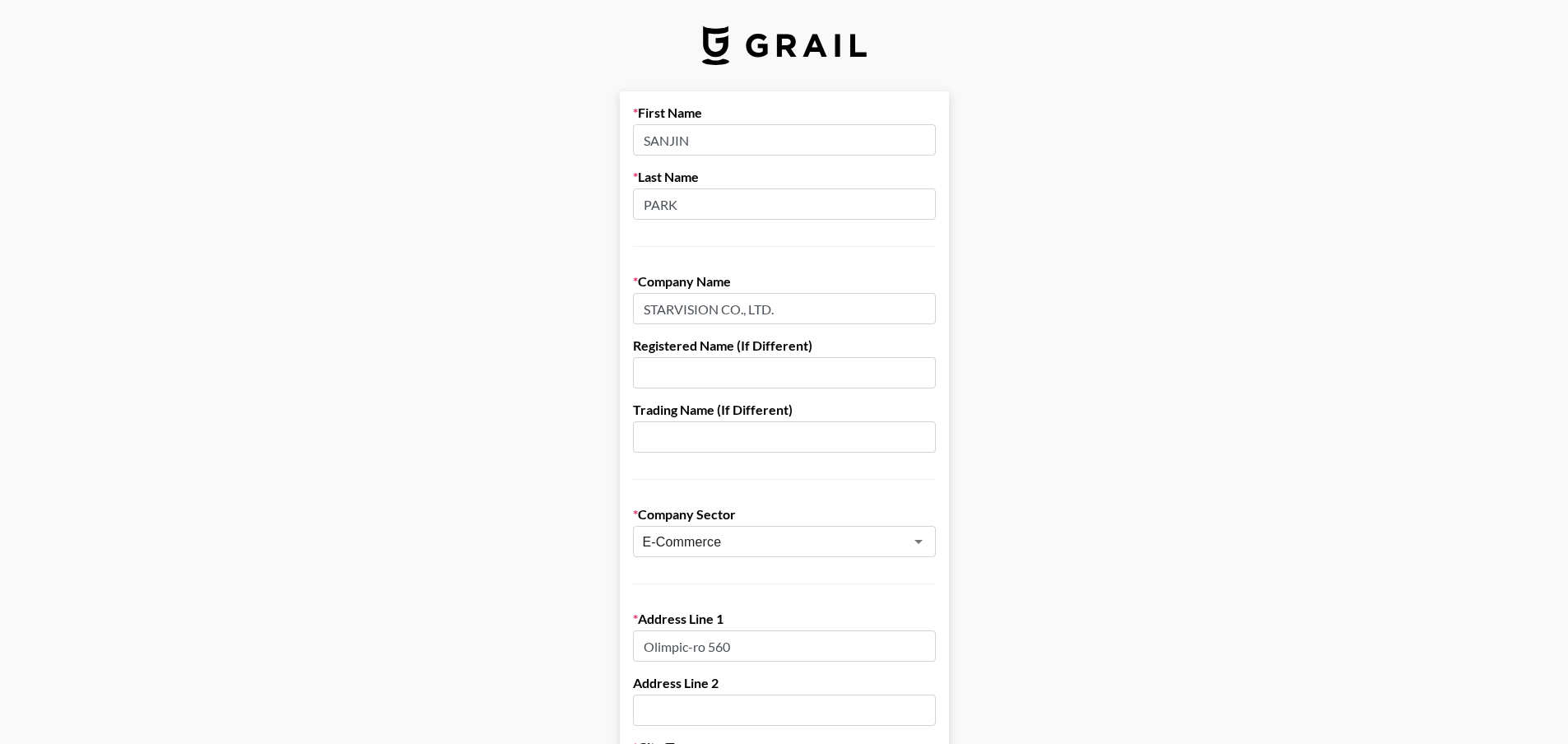
scroll to position [0, 0]
drag, startPoint x: 1014, startPoint y: 208, endPoint x: 960, endPoint y: 187, distance: 57.9
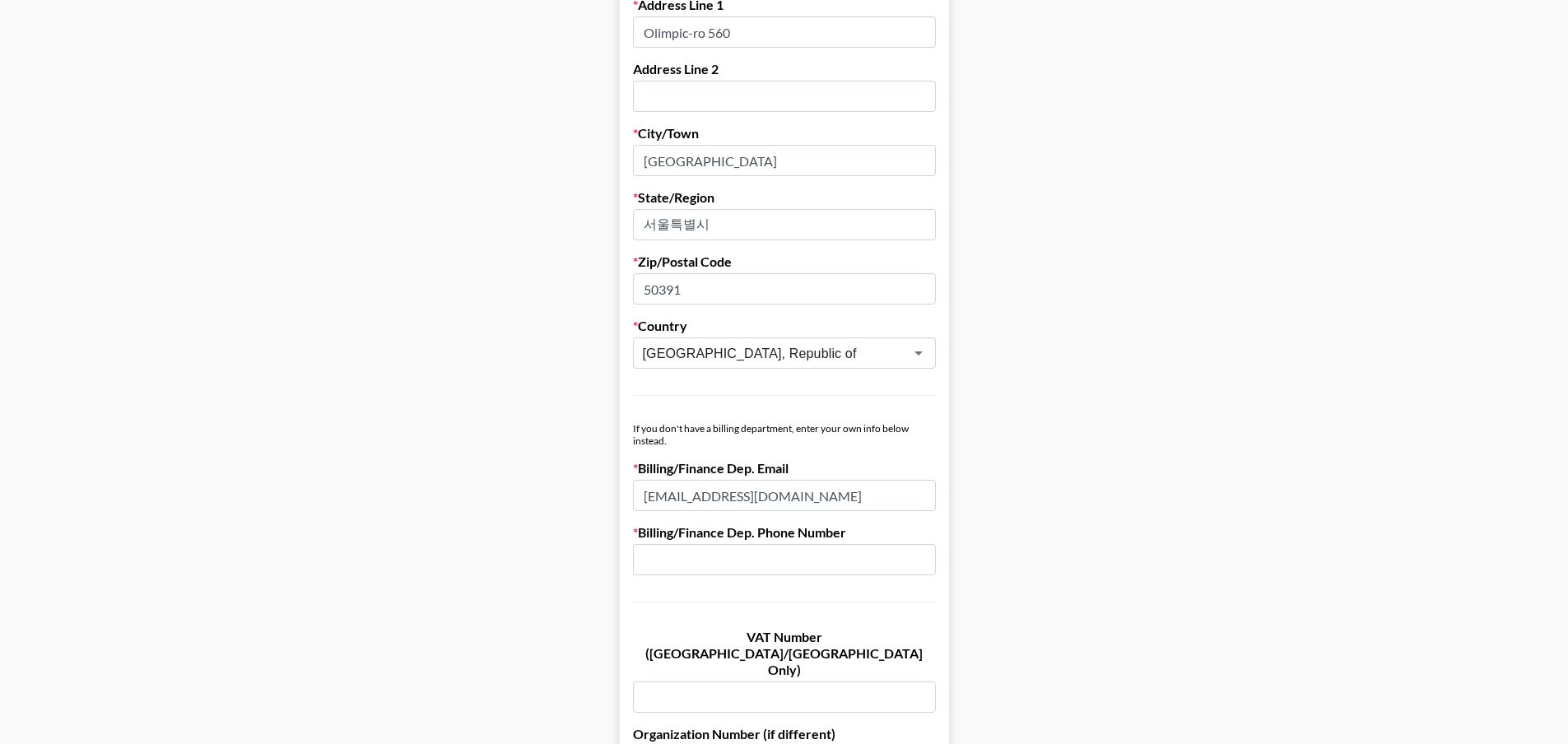
scroll to position [658, 0]
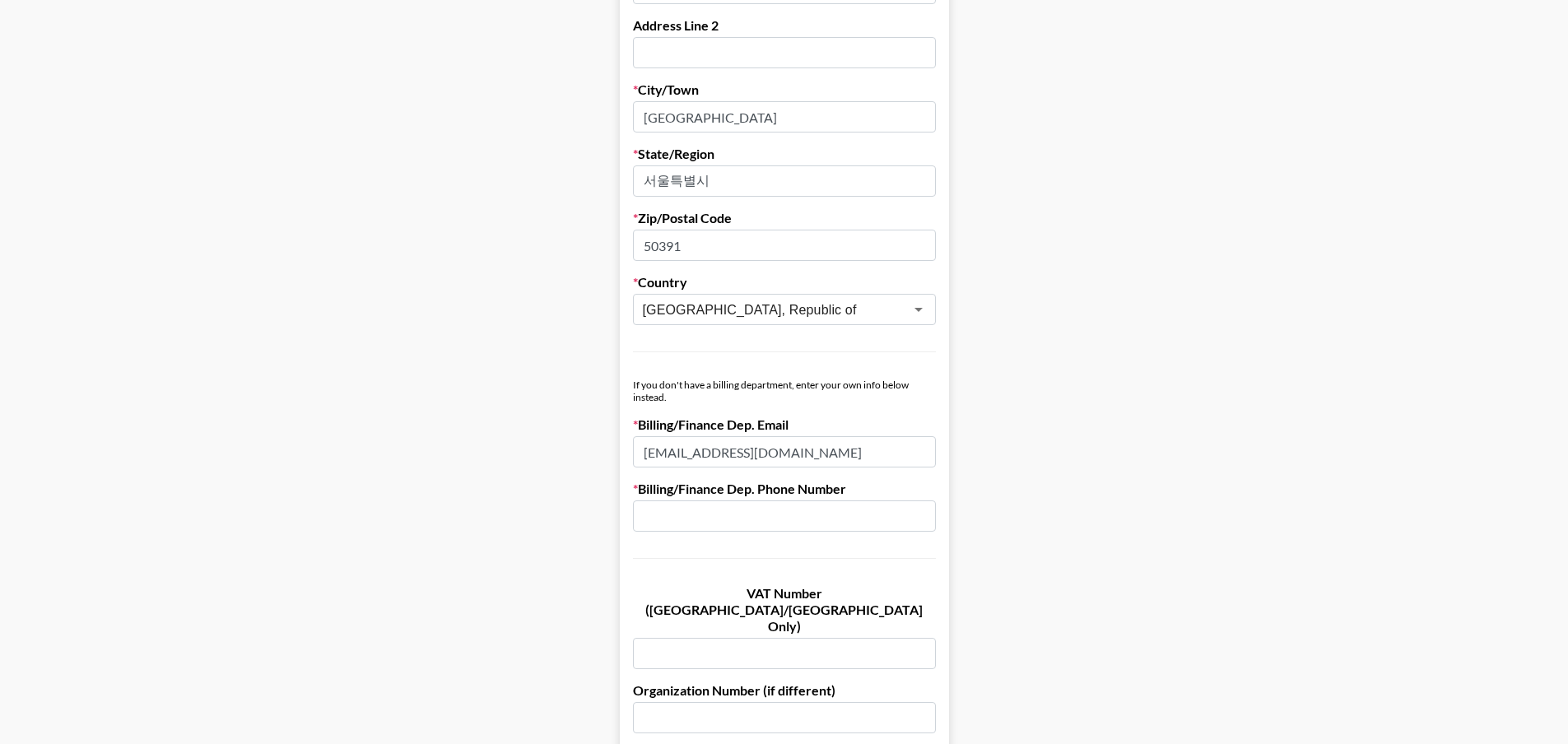
click at [705, 520] on input "text" at bounding box center [784, 515] width 303 height 31
paste input "[PHONE_NUMBER]"
type input "[PHONE_NUMBER]"
click at [949, 438] on form "First Name SANJIN Last Name PARK Company Name STARVISION CO., LTD. Registered N…" at bounding box center [785, 144] width 329 height 1421
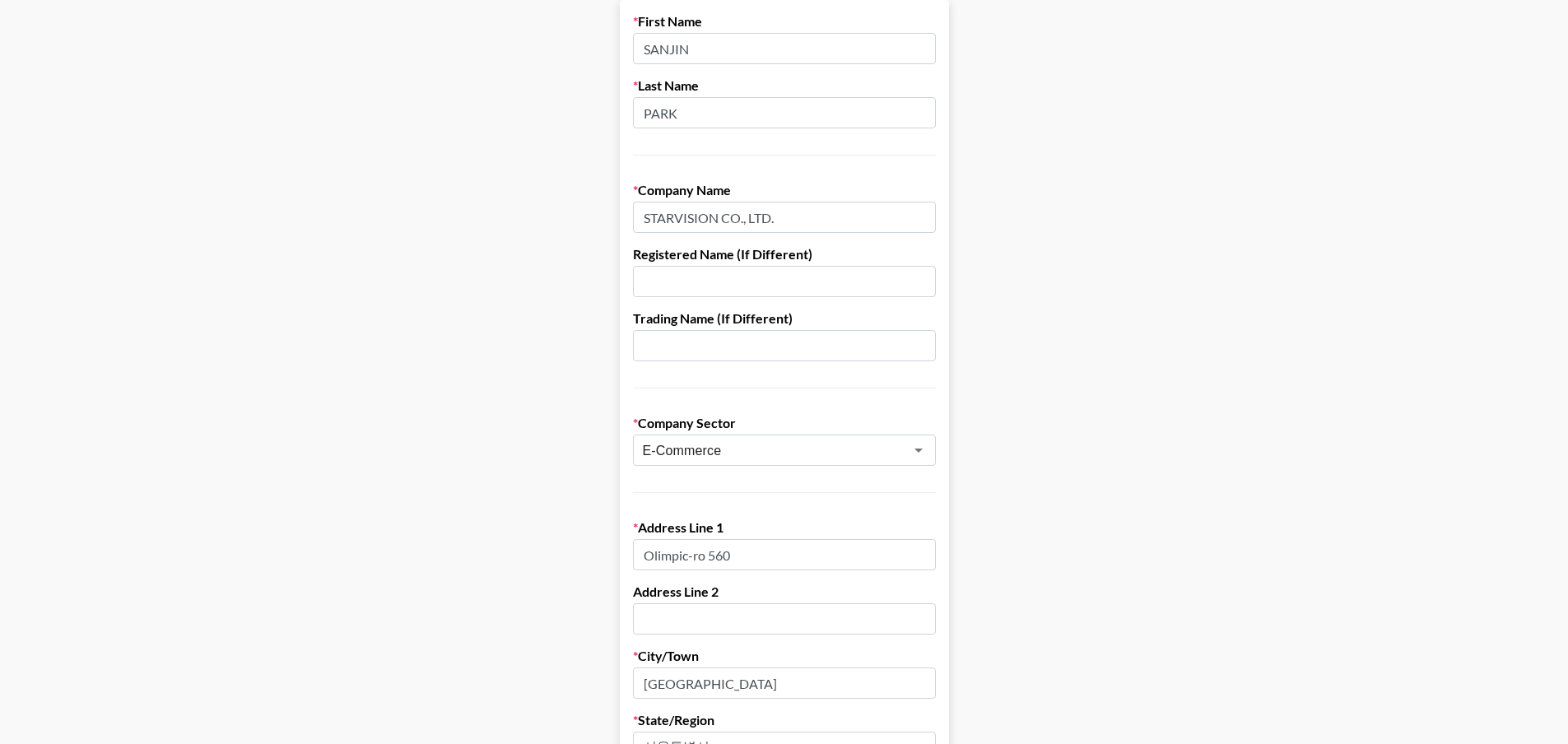
scroll to position [88, 0]
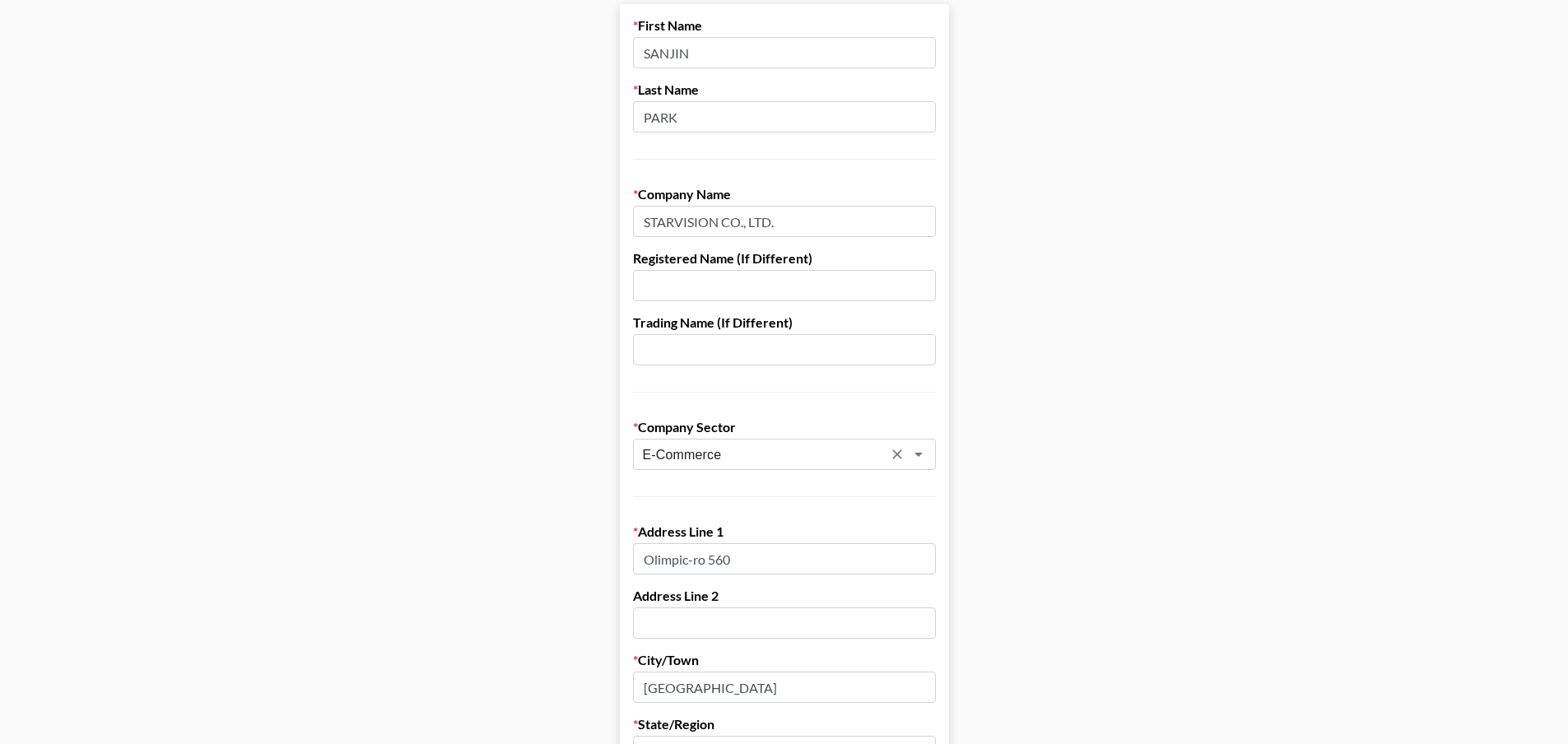
click at [811, 451] on input "E-Commerce" at bounding box center [763, 454] width 240 height 19
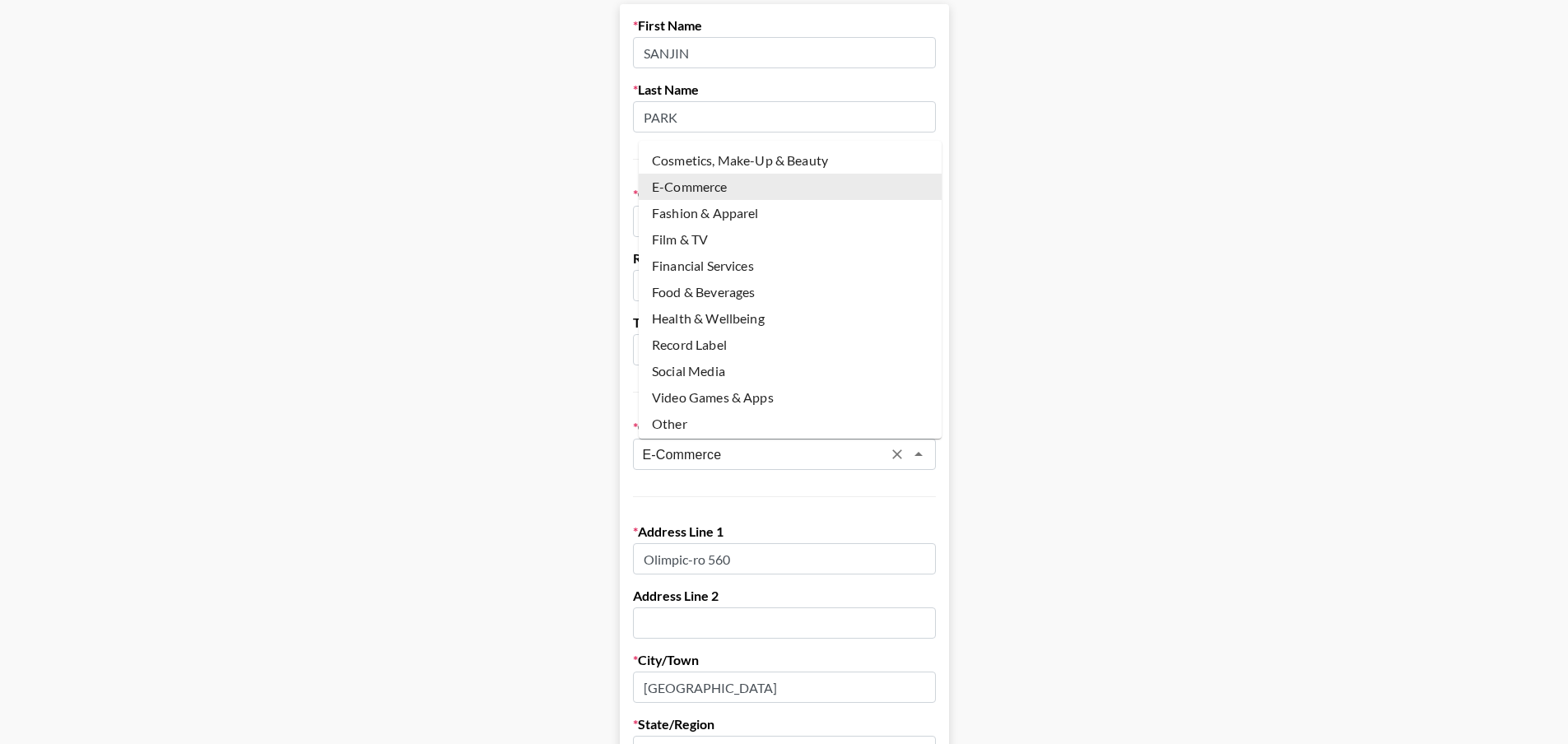
scroll to position [0, 0]
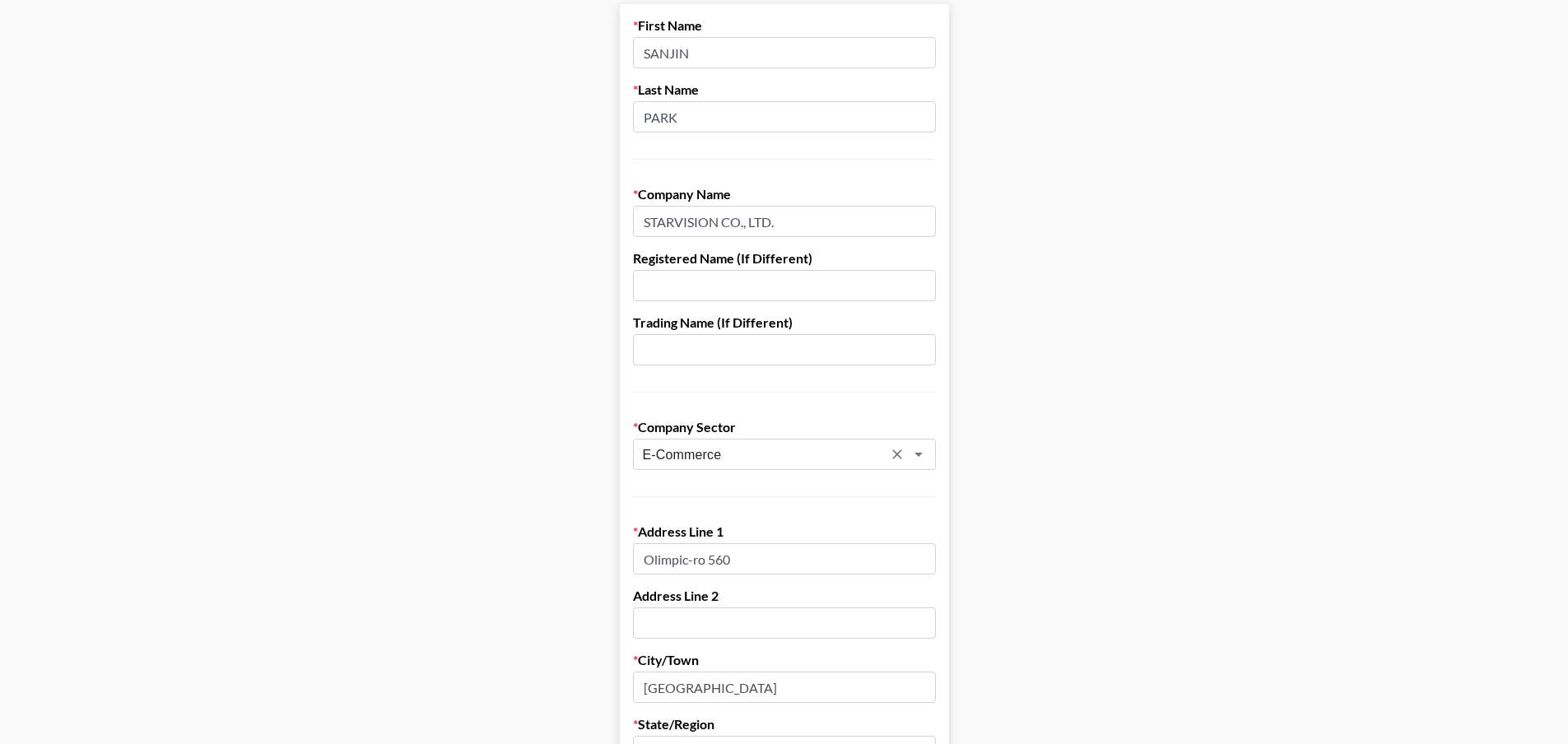
click at [863, 456] on input "E-Commerce" at bounding box center [763, 454] width 240 height 19
click at [743, 448] on input "E-Commerce" at bounding box center [763, 454] width 240 height 19
click at [859, 454] on input "E-Commerce" at bounding box center [763, 454] width 240 height 19
click at [794, 451] on input "E-Commerce" at bounding box center [763, 454] width 240 height 19
drag, startPoint x: 1092, startPoint y: 430, endPoint x: 1081, endPoint y: 462, distance: 33.8
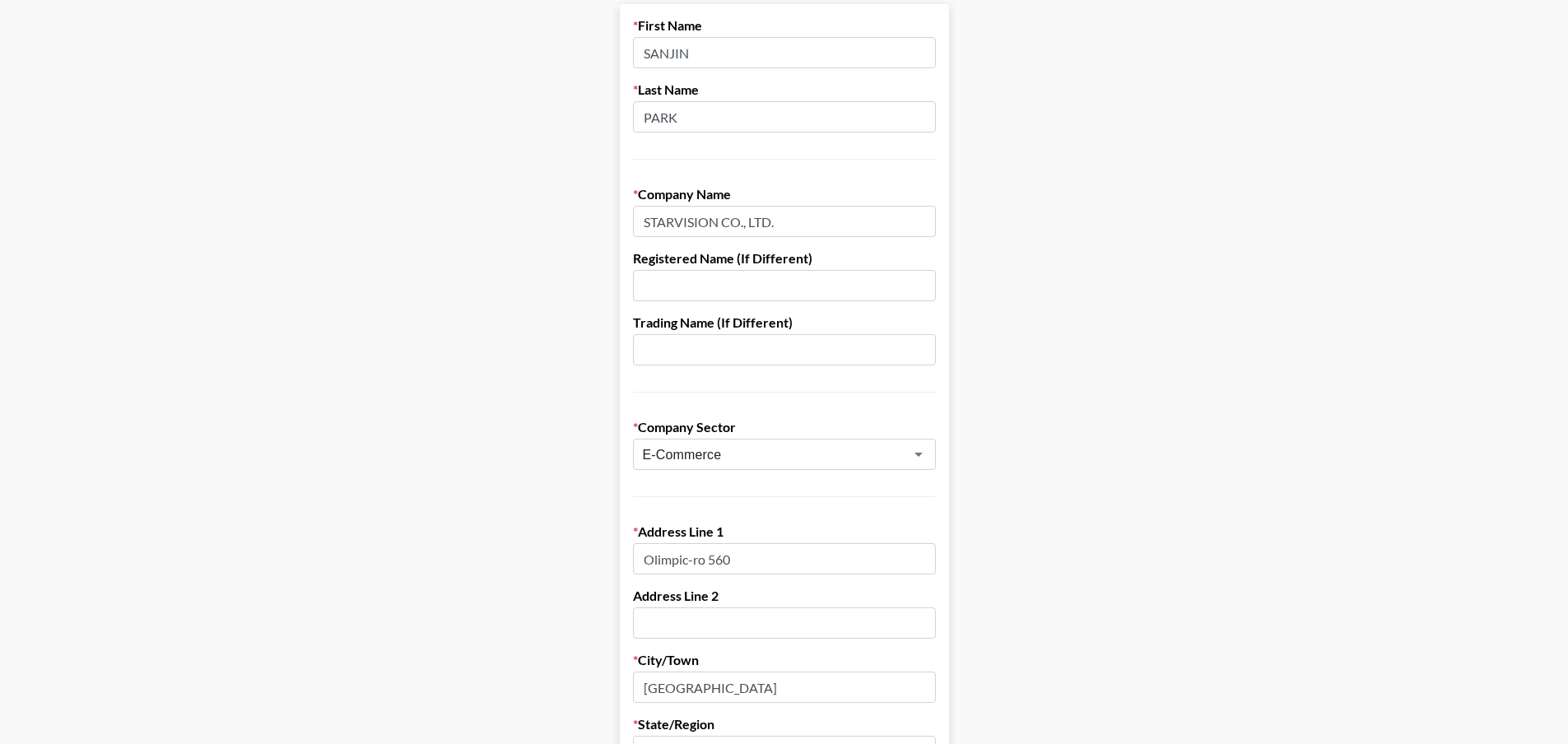
click at [1089, 438] on main "First Name SANJIN Last Name PARK Company Name STARVISION CO., LTD. Registered N…" at bounding box center [784, 714] width 1542 height 1421
click at [787, 433] on label "Company Sector" at bounding box center [784, 426] width 303 height 16
click at [753, 422] on label "Company Sector" at bounding box center [784, 426] width 303 height 16
click at [686, 432] on label "Company Sector" at bounding box center [784, 426] width 303 height 16
click at [677, 426] on label "Company Sector" at bounding box center [784, 426] width 303 height 16
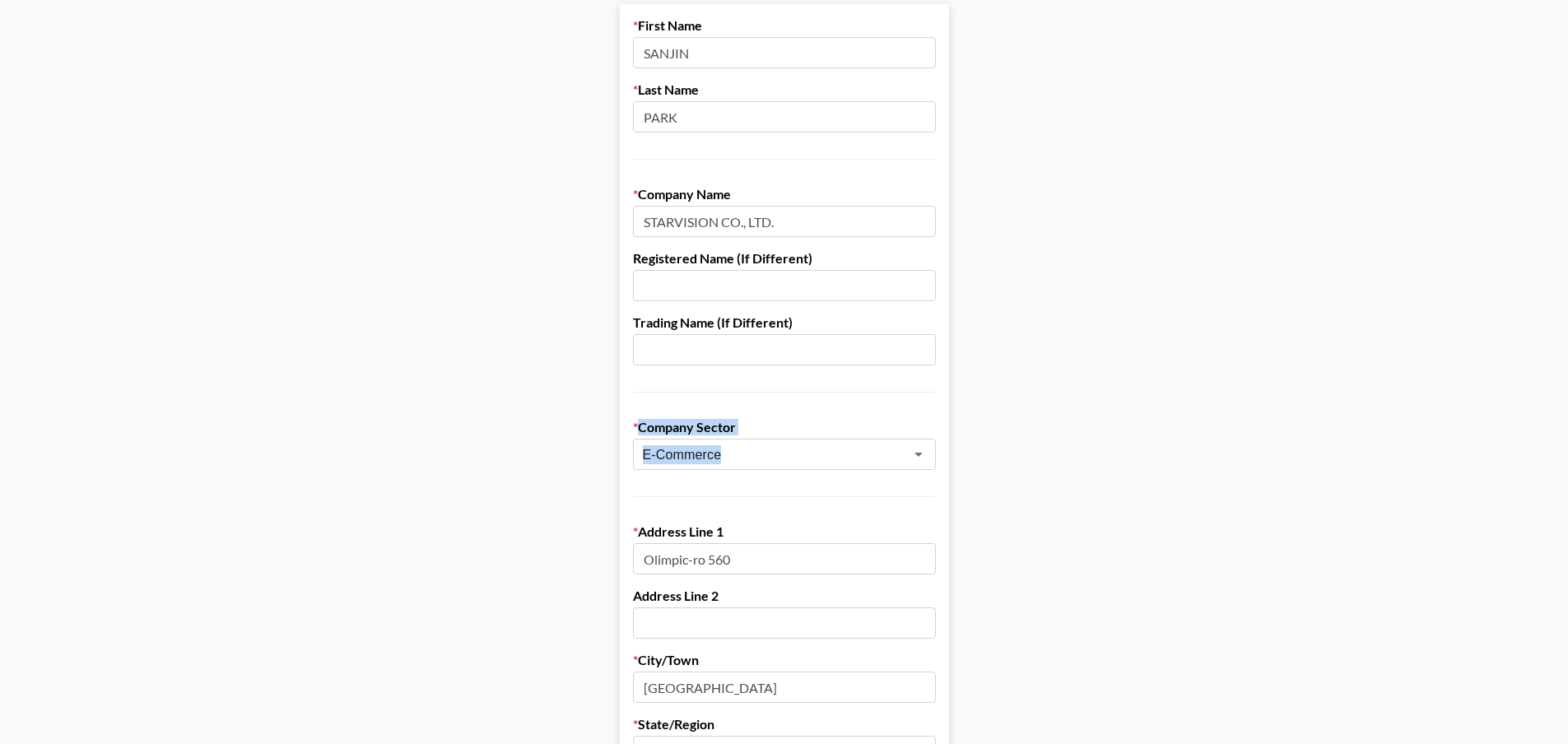
click at [645, 427] on label "Company Sector" at bounding box center [784, 426] width 303 height 16
click at [755, 414] on form "First Name SANJIN Last Name PARK Company Name STARVISION CO., LTD. Registered N…" at bounding box center [785, 714] width 329 height 1421
drag, startPoint x: 735, startPoint y: 429, endPoint x: 702, endPoint y: 419, distance: 34.5
click at [702, 419] on label "Company Sector" at bounding box center [784, 426] width 303 height 16
drag, startPoint x: 645, startPoint y: 423, endPoint x: 740, endPoint y: 432, distance: 95.4
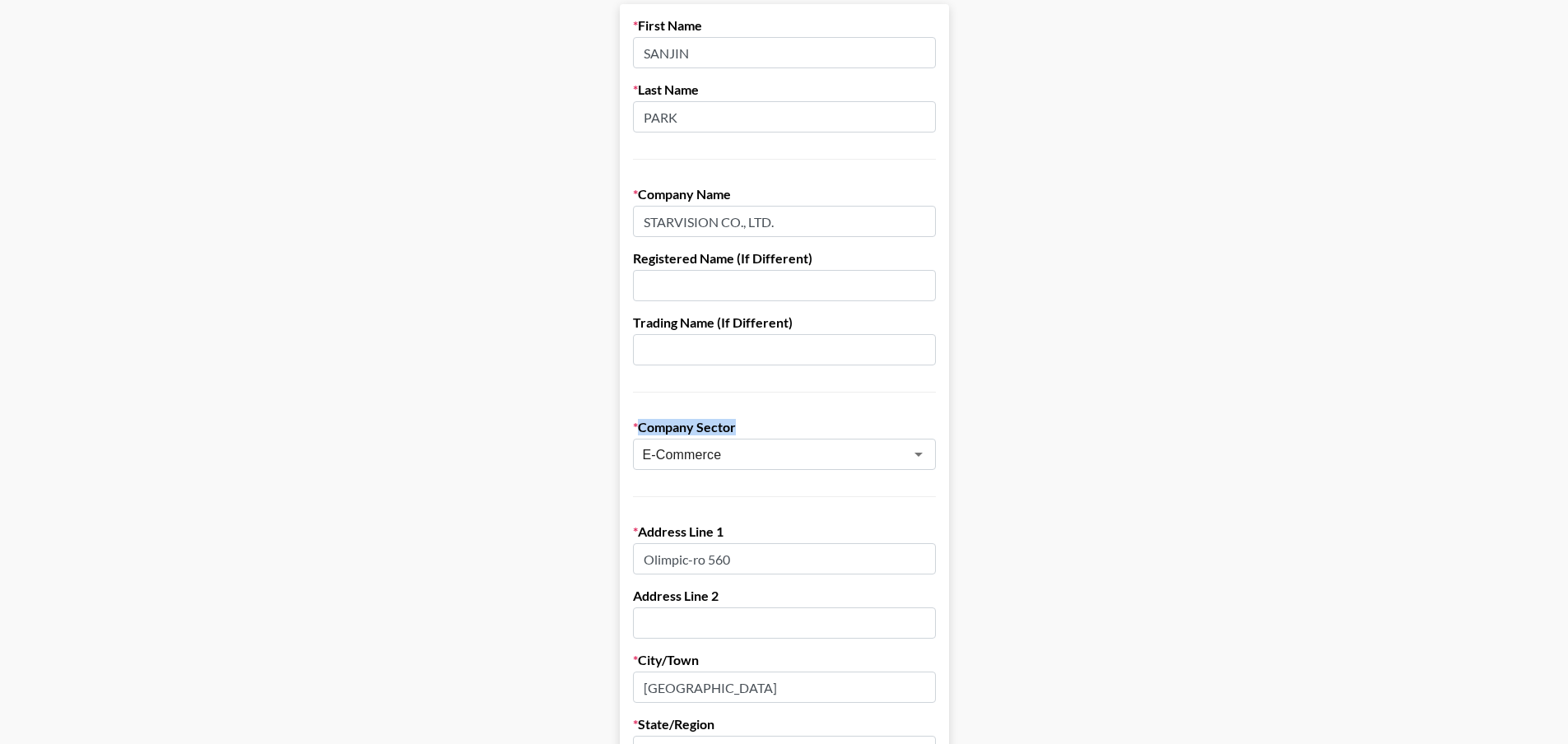
click at [740, 432] on label "Company Sector" at bounding box center [784, 426] width 303 height 16
copy label "Company Sector"
click at [771, 439] on div "E-Commerce ​" at bounding box center [784, 453] width 303 height 31
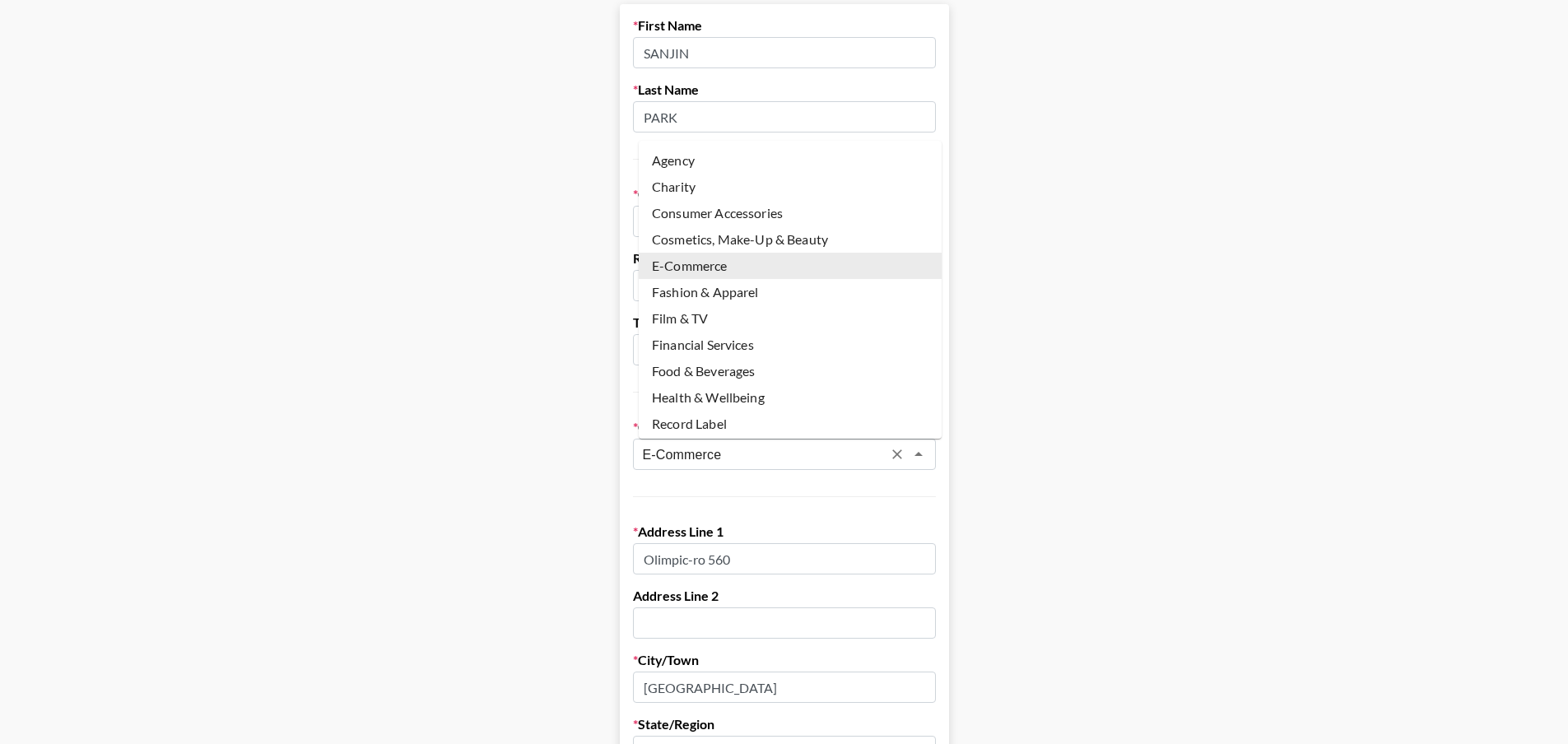
click at [818, 455] on input "E-Commerce" at bounding box center [763, 454] width 240 height 19
drag, startPoint x: 725, startPoint y: 209, endPoint x: 1452, endPoint y: 304, distance: 733.2
click at [728, 207] on li "Consumer Accessories" at bounding box center [790, 213] width 303 height 26
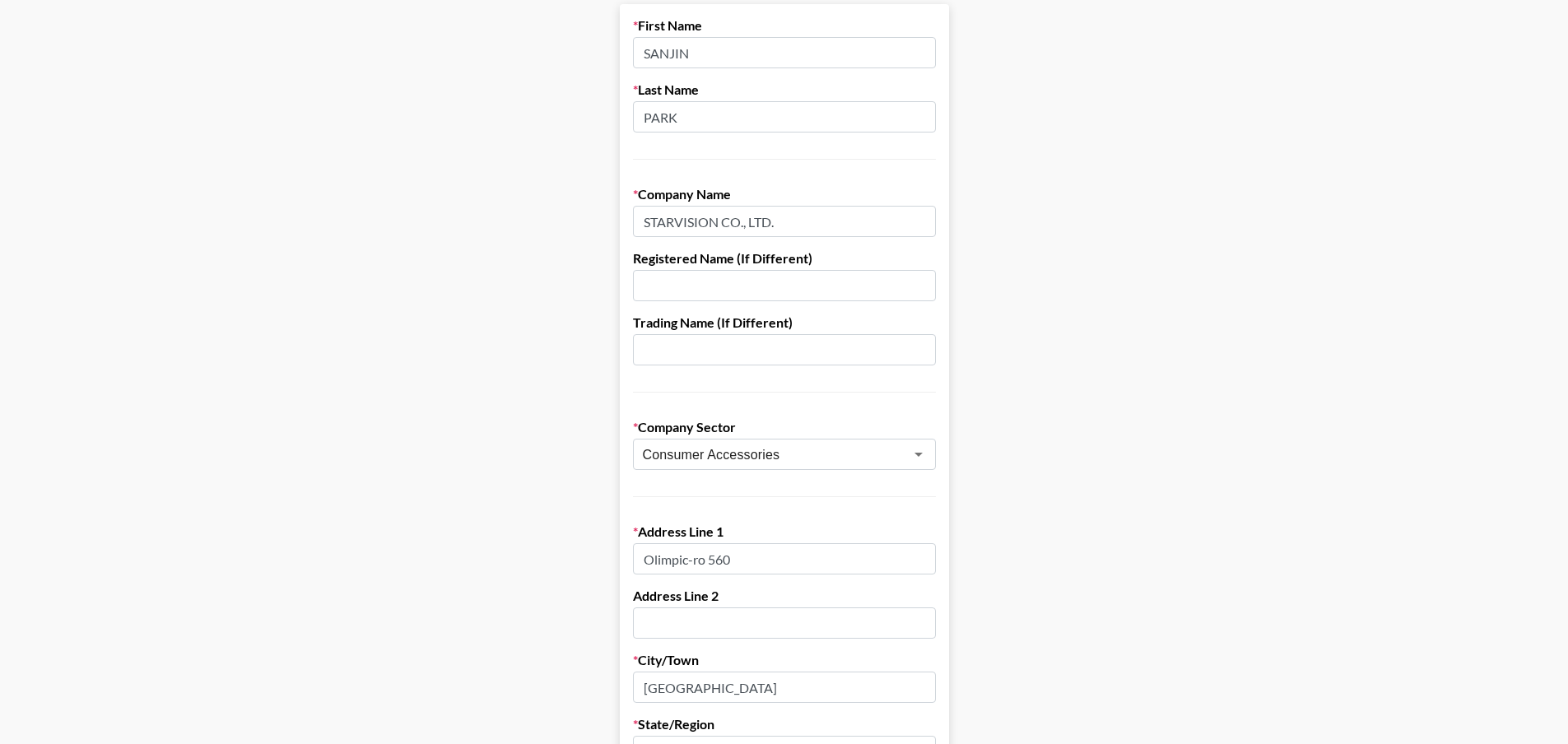
click at [1221, 101] on main "First Name SANJIN Last Name PARK Company Name STARVISION CO., LTD. Registered N…" at bounding box center [784, 714] width 1542 height 1421
click at [754, 448] on input "Consumer Accessories" at bounding box center [763, 454] width 240 height 19
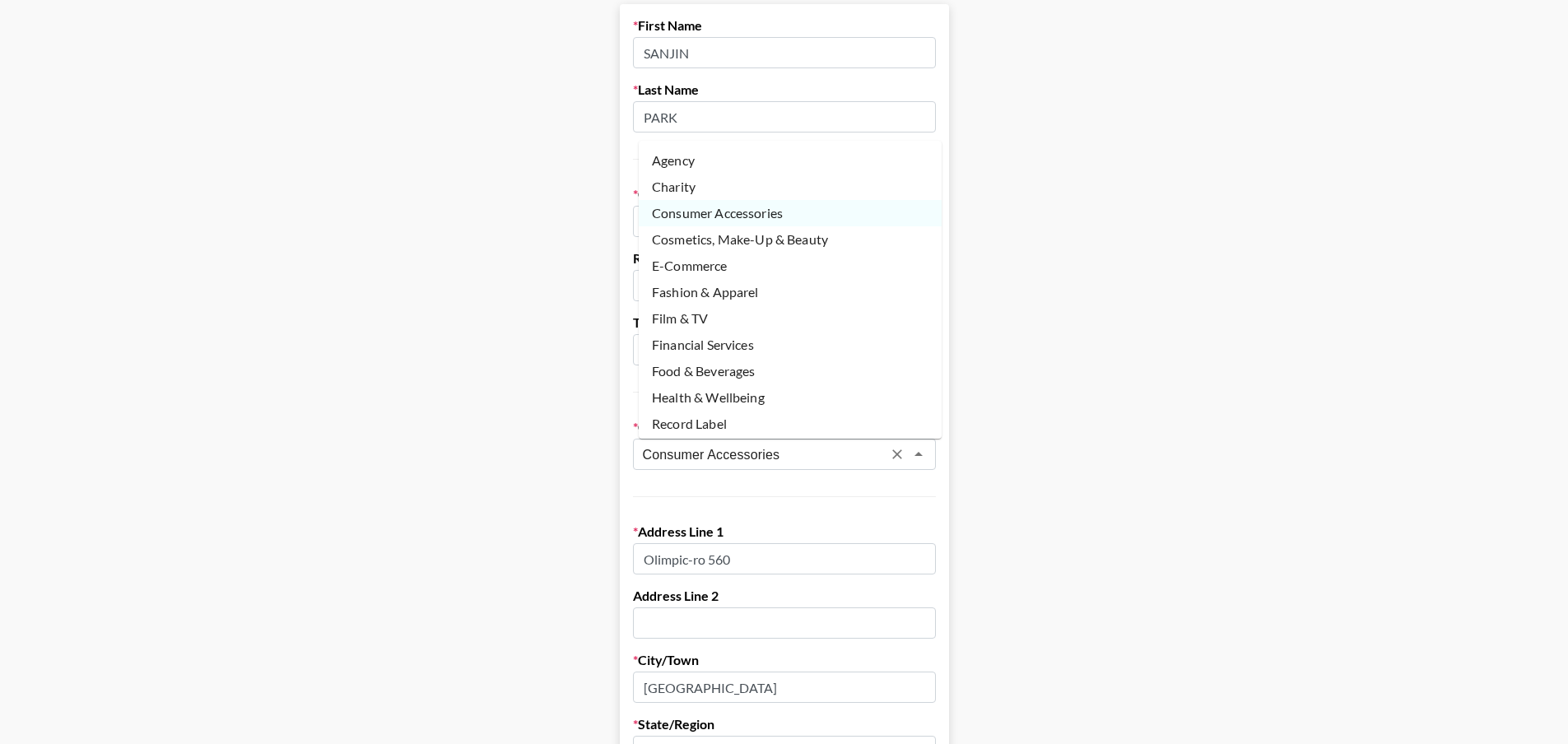
click at [749, 238] on li "Cosmetics, Make-Up & Beauty" at bounding box center [790, 239] width 303 height 26
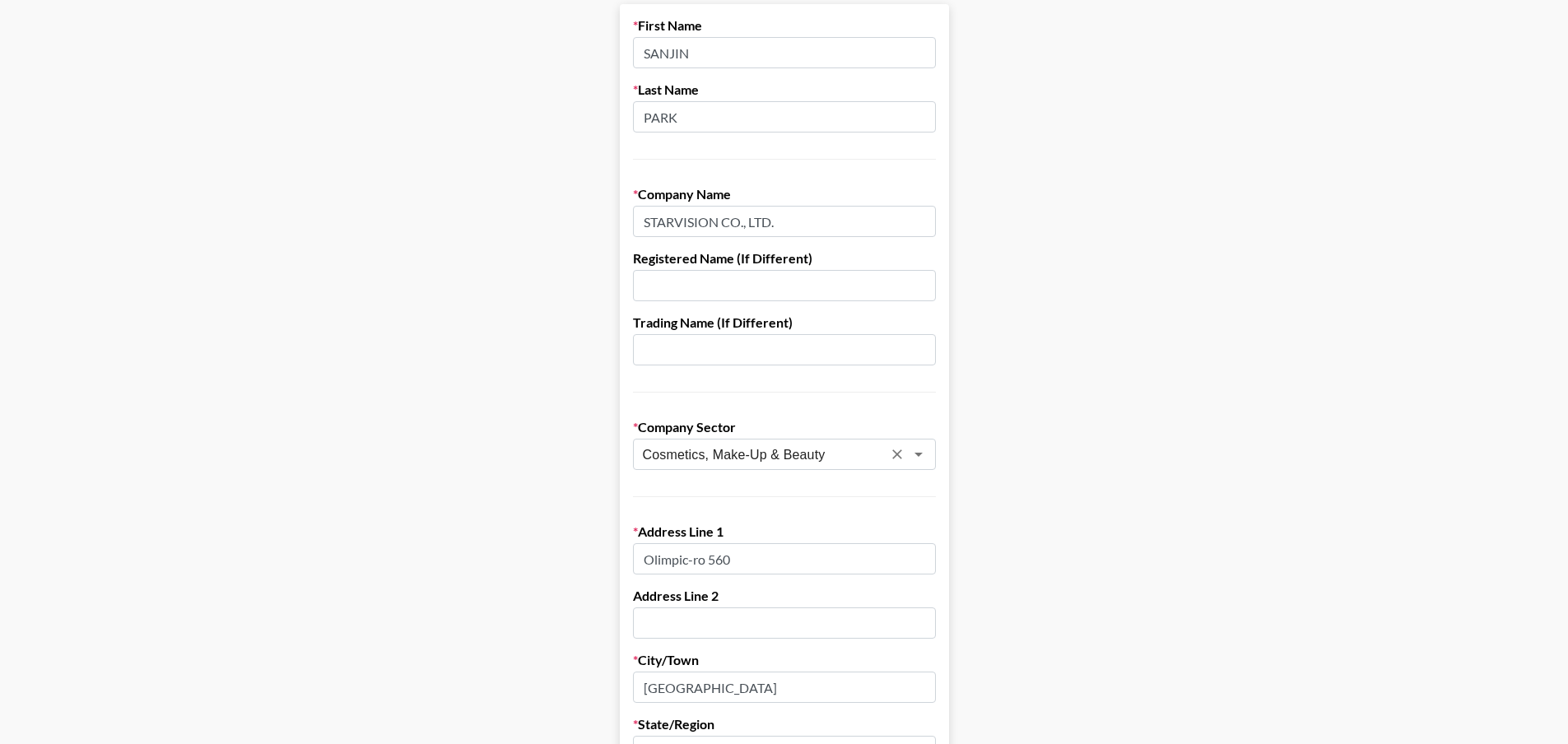
click at [794, 451] on input "Cosmetics, Make-Up & Beauty" at bounding box center [763, 454] width 240 height 19
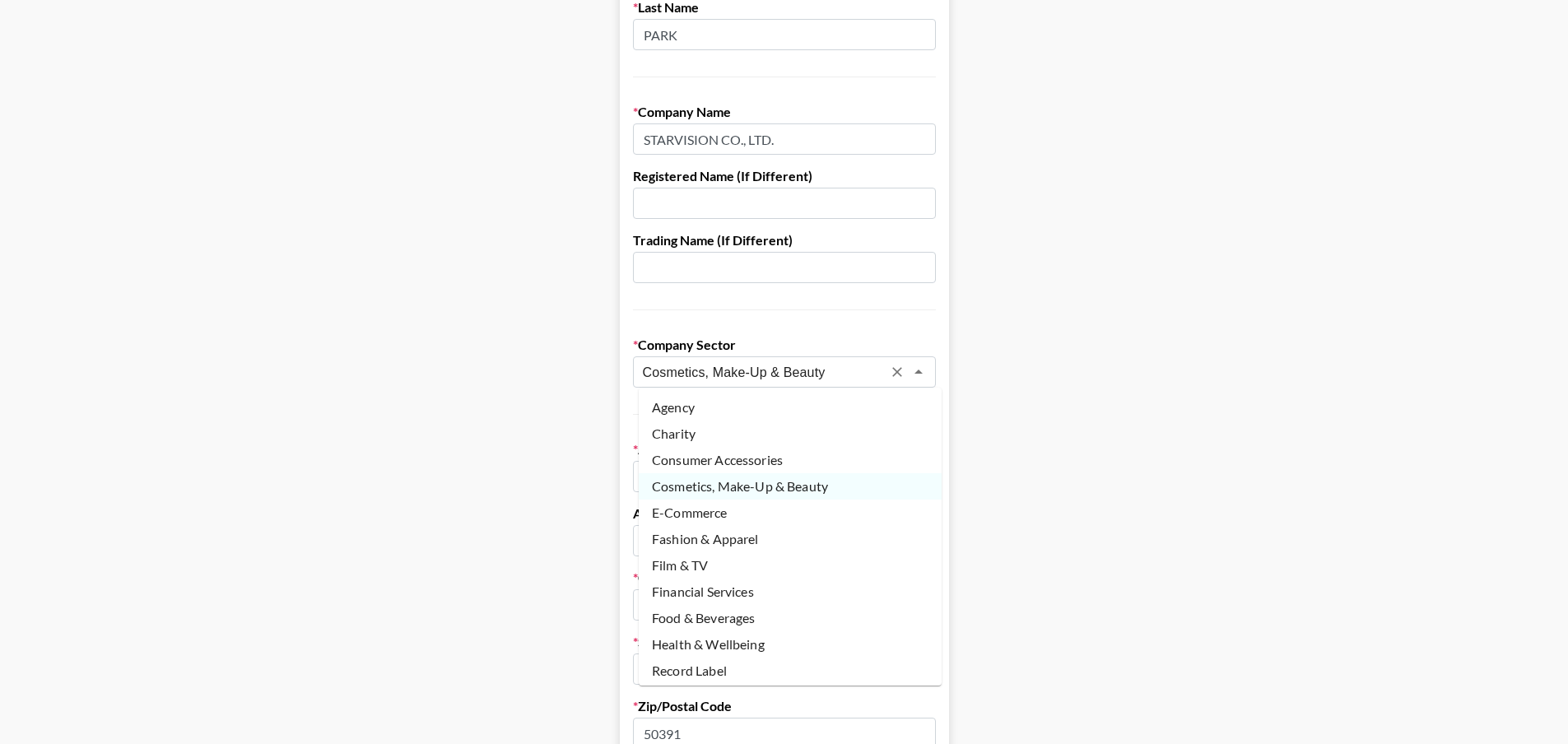
click at [794, 458] on li "Consumer Accessories" at bounding box center [790, 459] width 303 height 26
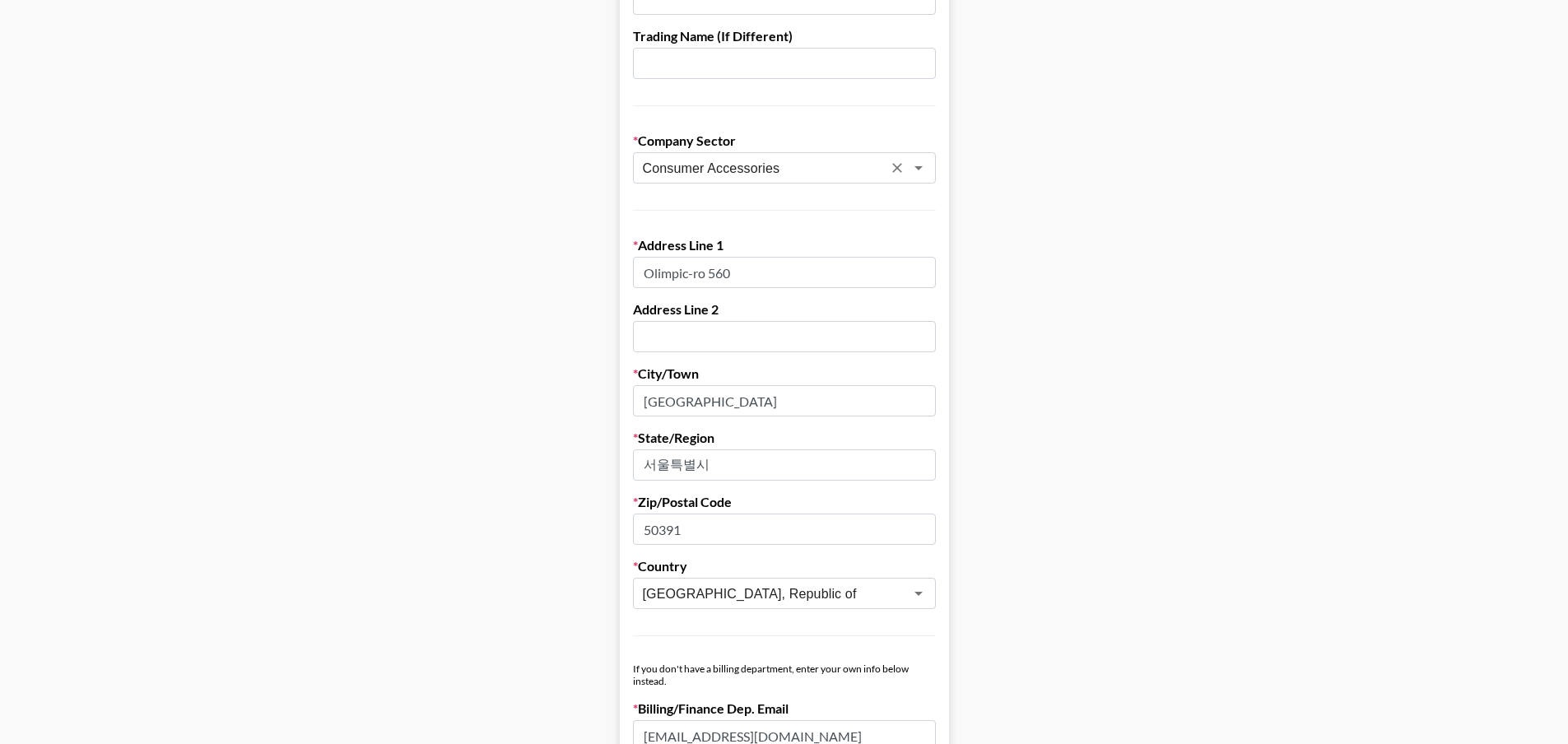
scroll to position [335, 0]
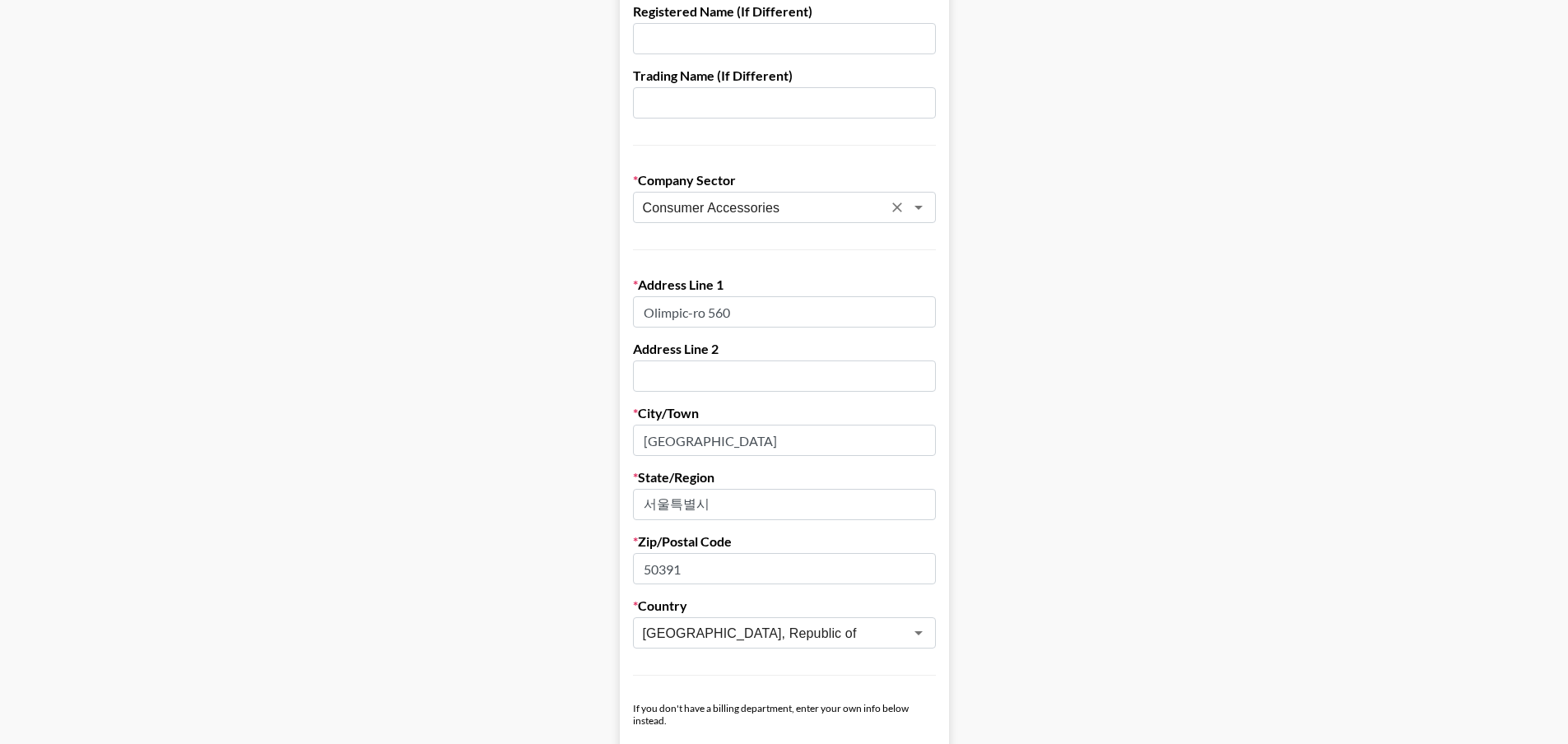
click at [740, 193] on div "Consumer Accessories ​" at bounding box center [784, 207] width 303 height 31
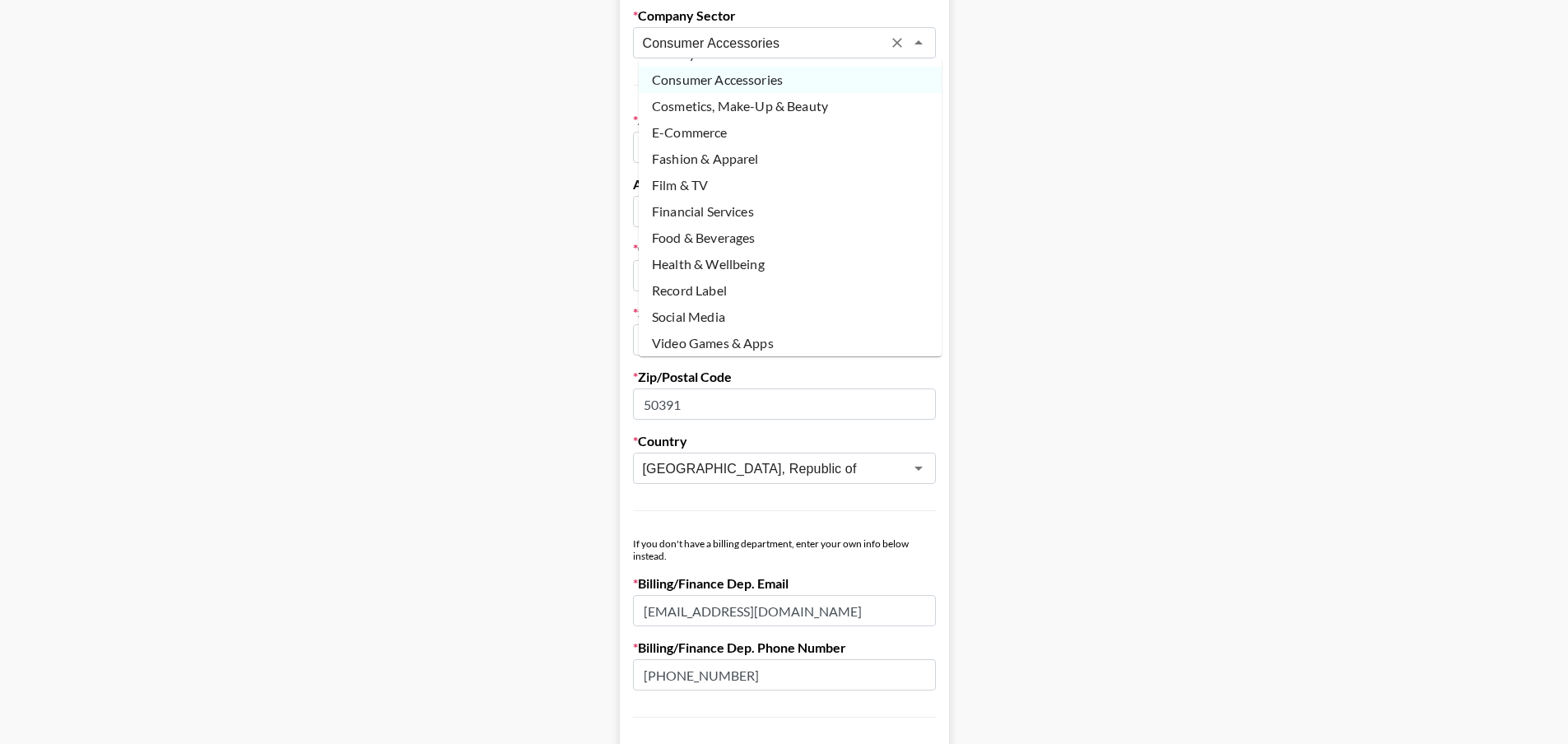
scroll to position [79, 0]
click at [725, 331] on li "Other" at bounding box center [790, 341] width 303 height 26
type input "Other"
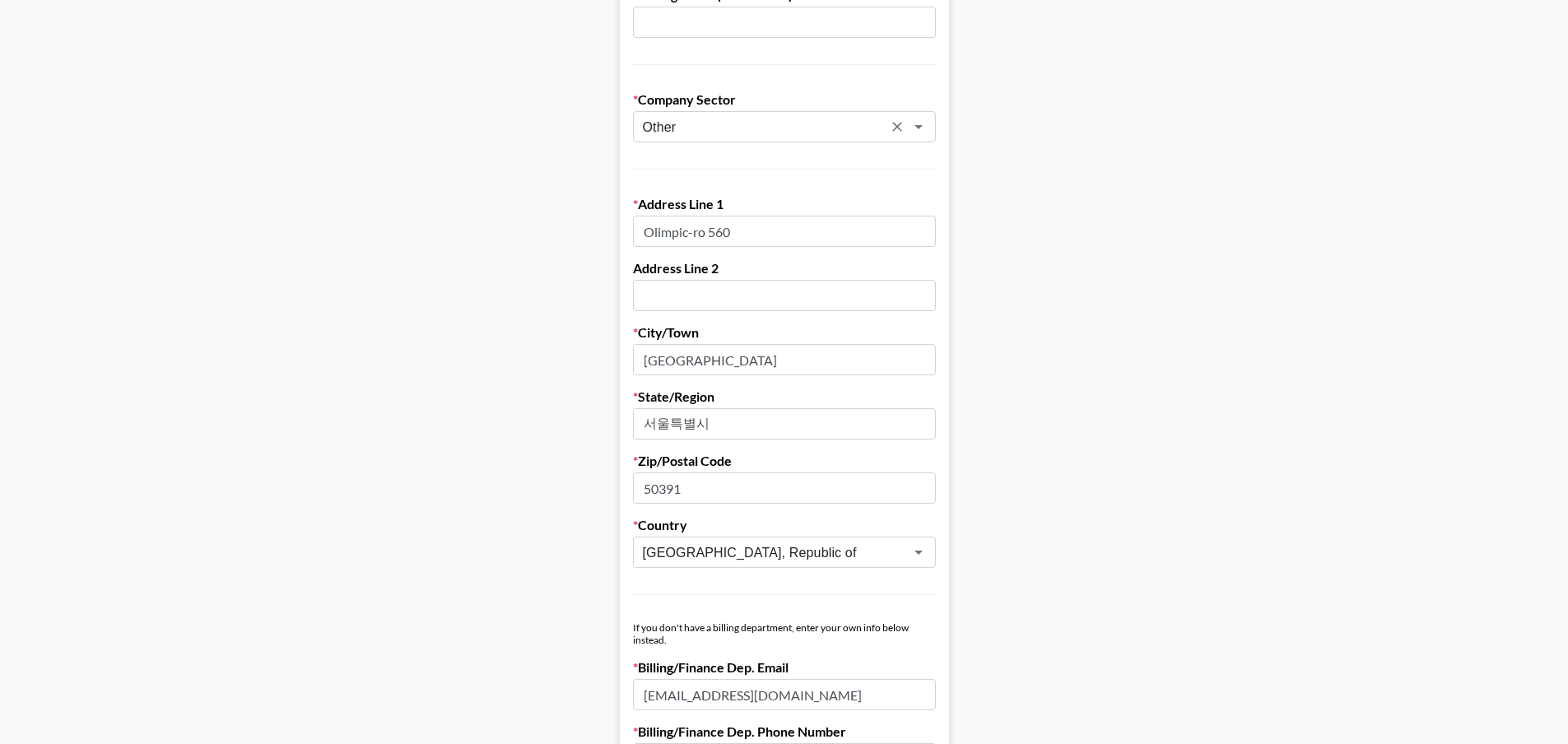
scroll to position [335, 0]
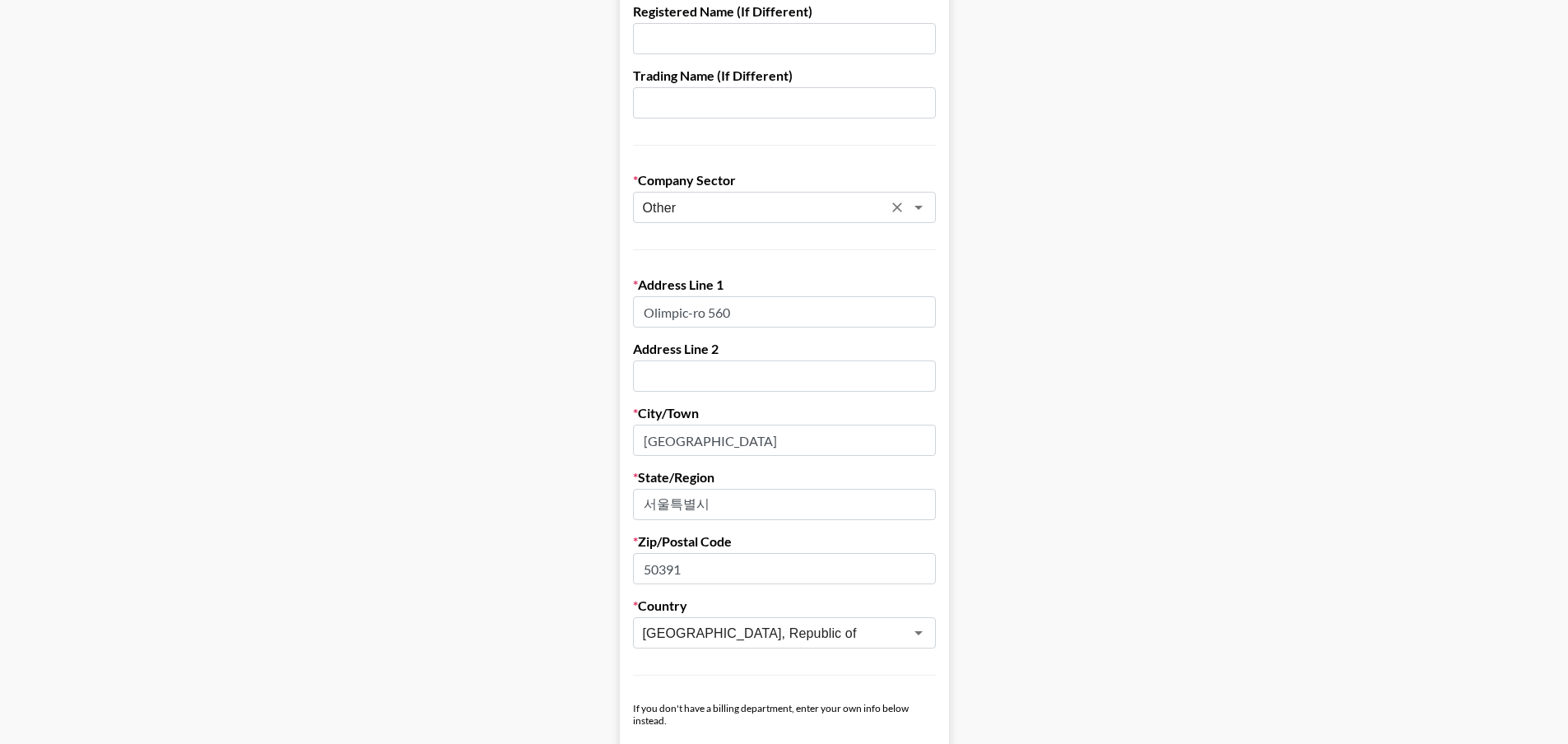
click at [750, 225] on form "First Name SANJIN Last Name PARK Company Name STARVISION CO., LTD. Registered N…" at bounding box center [785, 468] width 329 height 1421
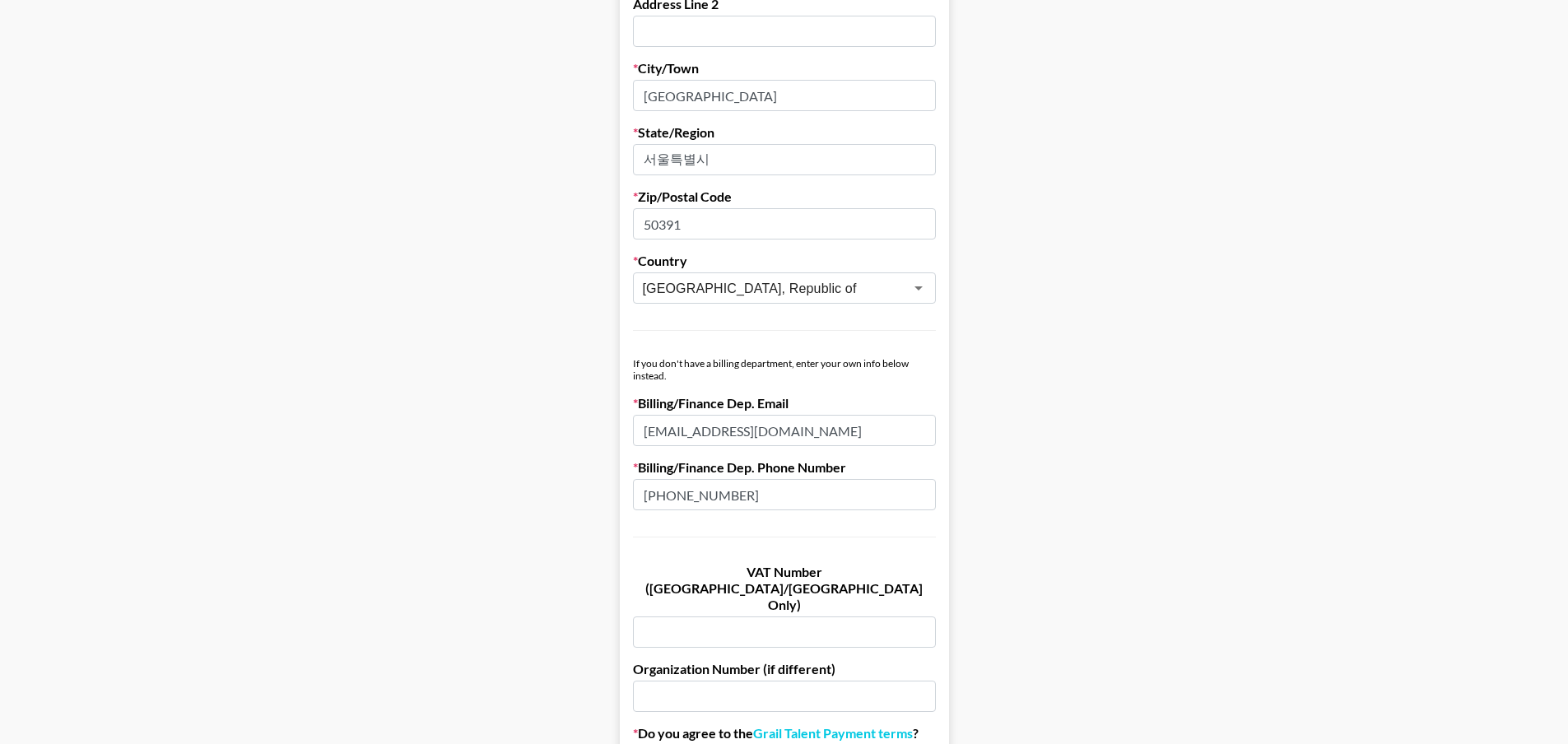
scroll to position [828, 0]
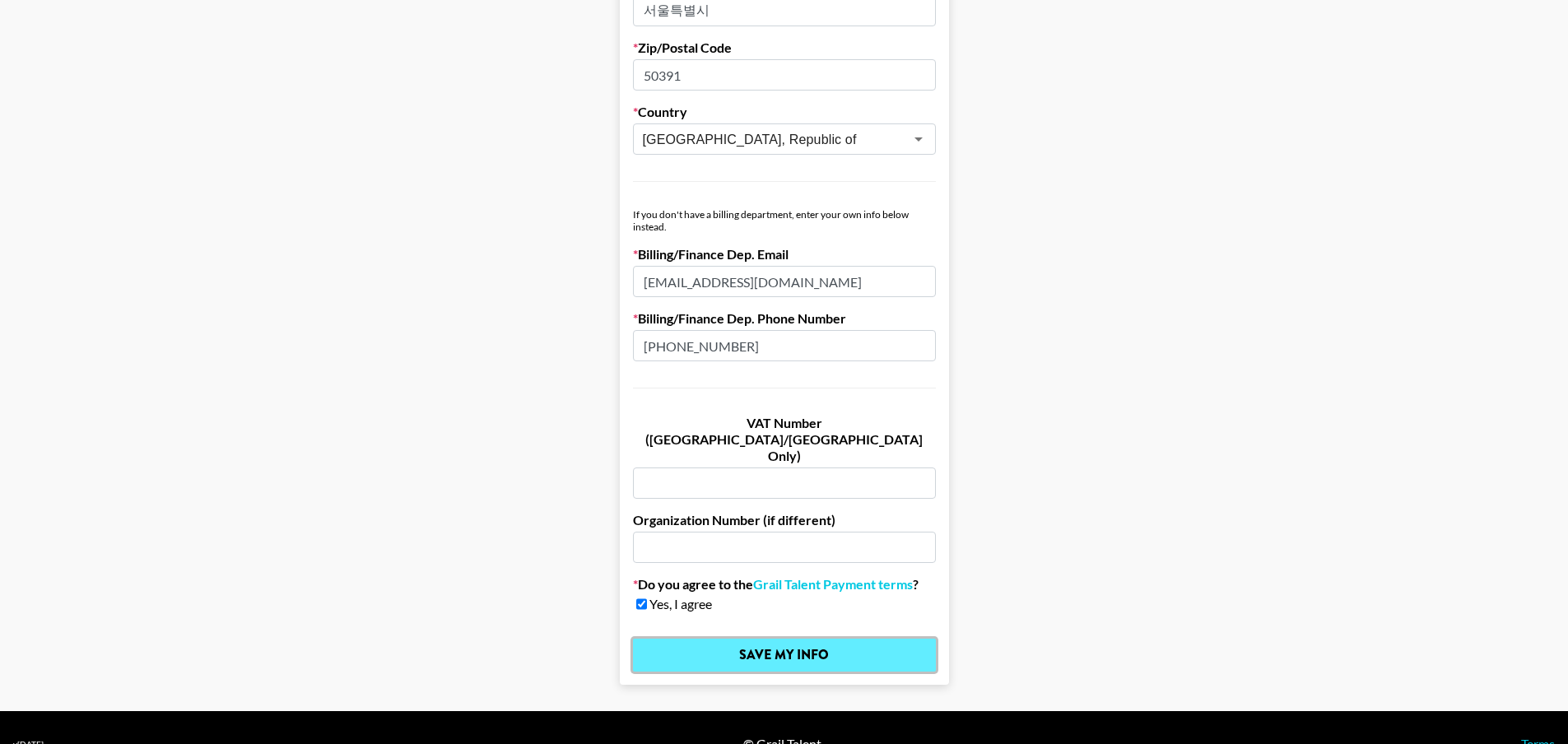
click at [796, 638] on input "Save My Info" at bounding box center [784, 654] width 303 height 33
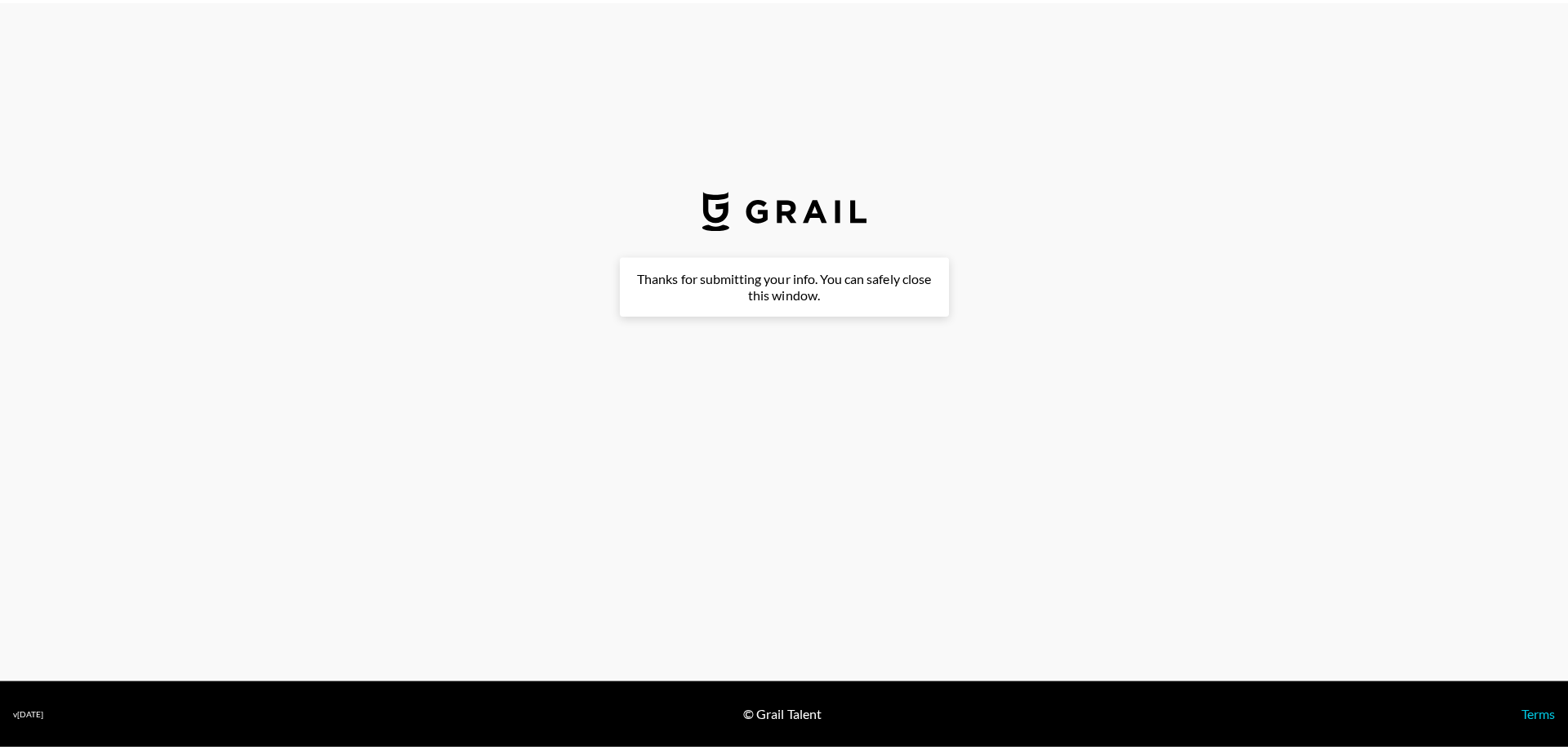
scroll to position [0, 0]
